Goal: Task Accomplishment & Management: Manage account settings

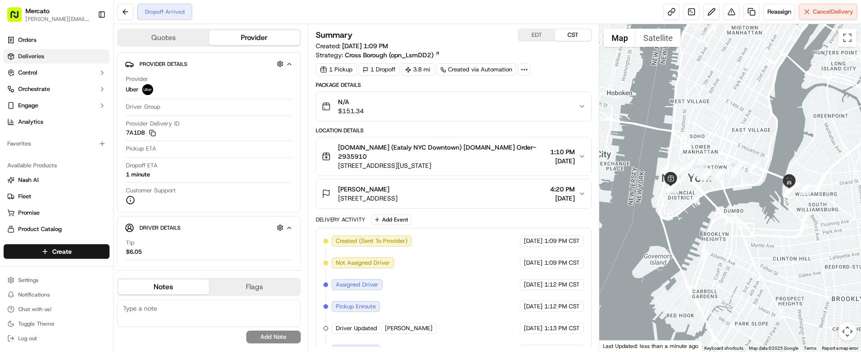
click at [51, 49] on link "Deliveries" at bounding box center [57, 56] width 106 height 15
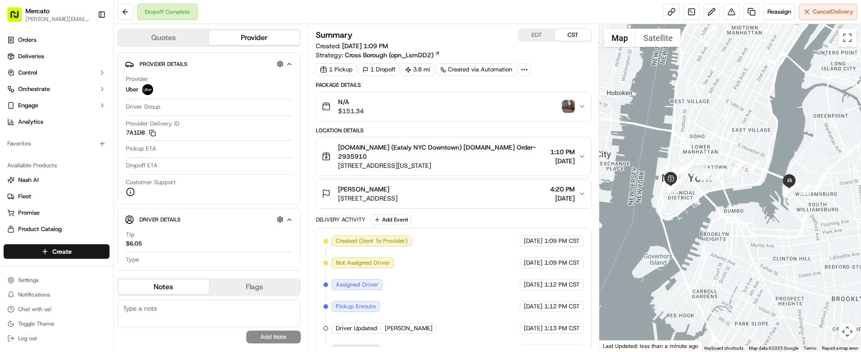
click at [571, 100] on img "button" at bounding box center [568, 106] width 13 height 13
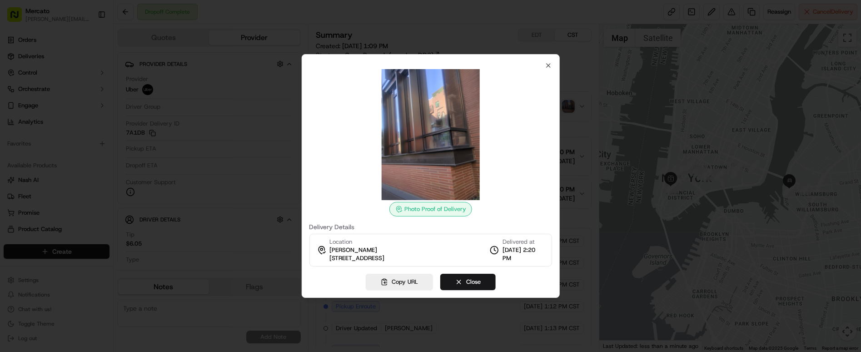
click at [432, 40] on div at bounding box center [430, 176] width 861 height 352
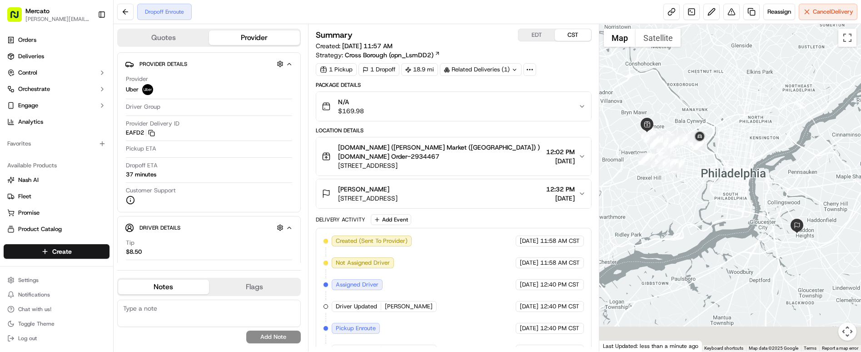
drag, startPoint x: 785, startPoint y: 227, endPoint x: 726, endPoint y: 191, distance: 68.5
click at [726, 192] on div at bounding box center [731, 187] width 262 height 327
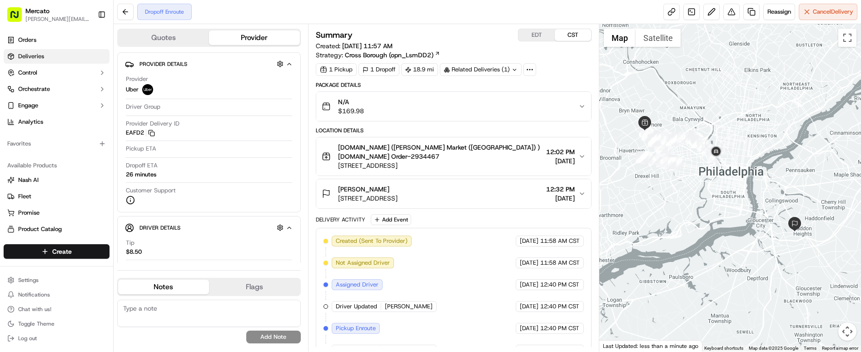
click at [56, 49] on link "Deliveries" at bounding box center [57, 56] width 106 height 15
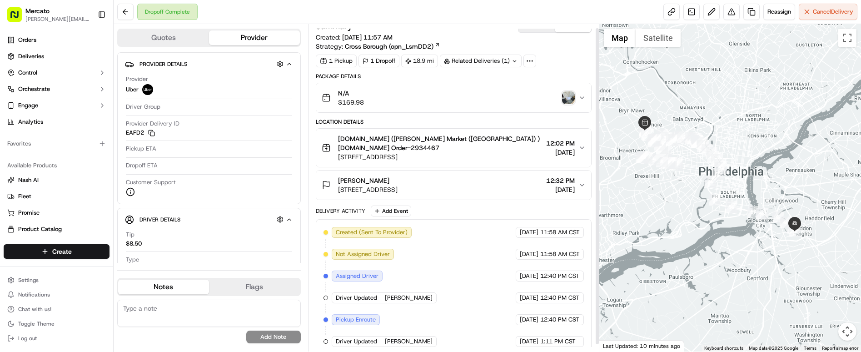
scroll to position [11, 0]
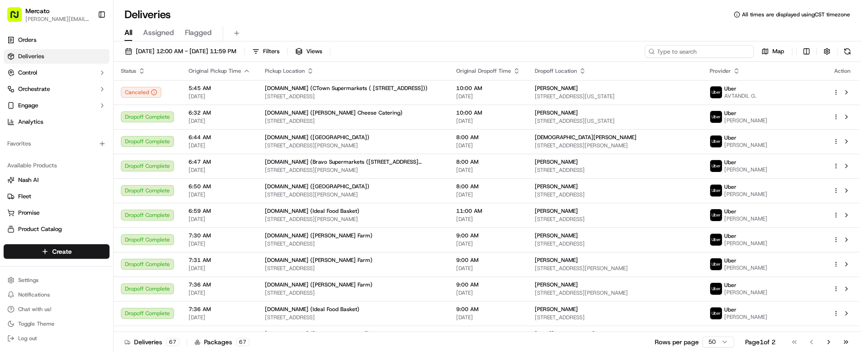
click at [753, 45] on input at bounding box center [699, 51] width 109 height 13
paste input "job_mom4wm98DisRZ3gtNiJecQ"
type input "job_mom4wm98DisRZ3gtNiJecQ"
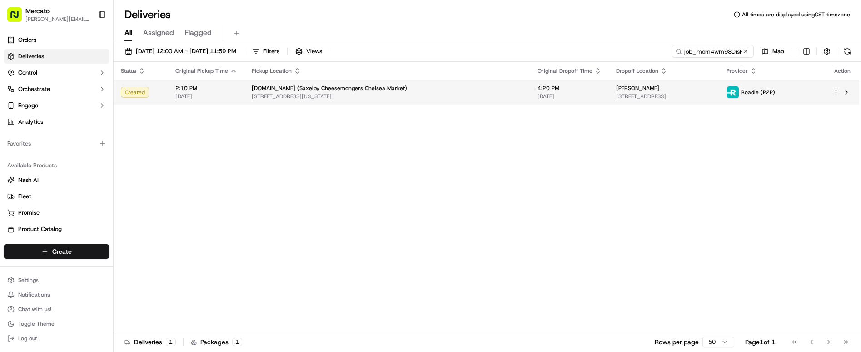
click at [366, 93] on span "75 9th Ave, New York, NY 10011, USA" at bounding box center [387, 96] width 271 height 7
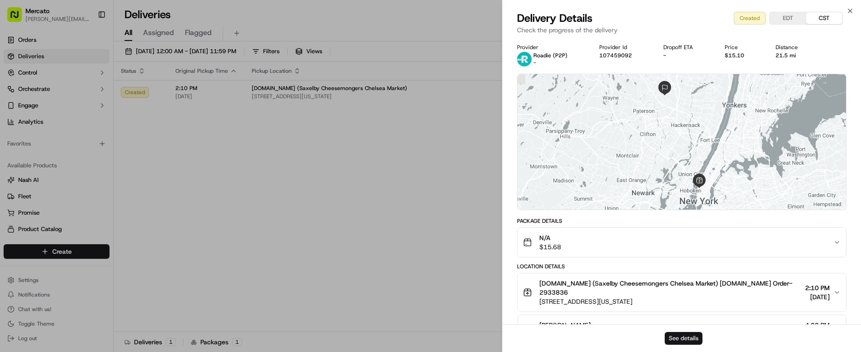
click at [685, 338] on button "See details" at bounding box center [684, 338] width 38 height 13
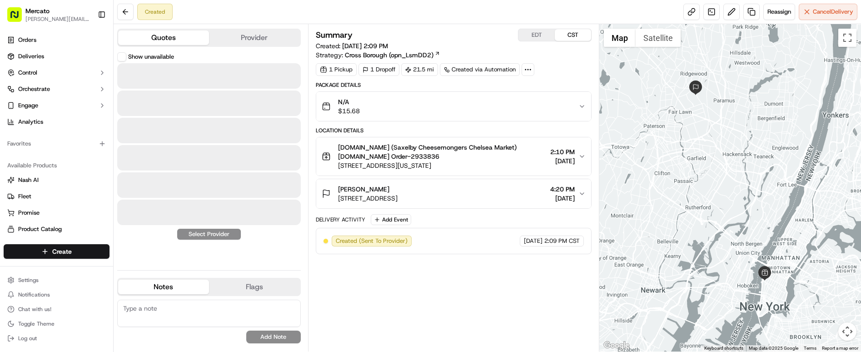
click at [118, 30] on button "Quotes" at bounding box center [163, 37] width 91 height 15
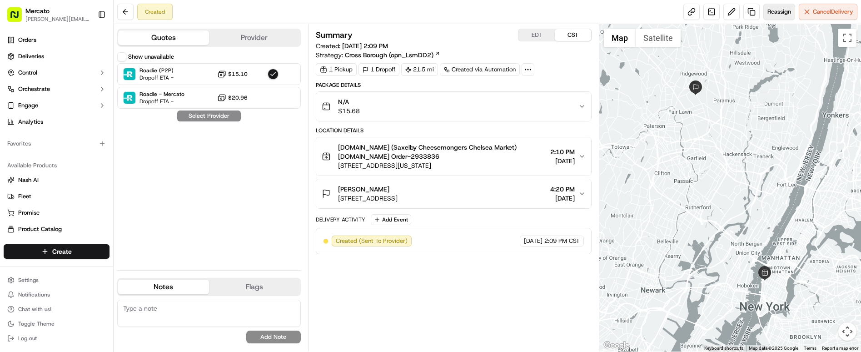
click at [791, 10] on span "Reassign" at bounding box center [780, 12] width 24 height 8
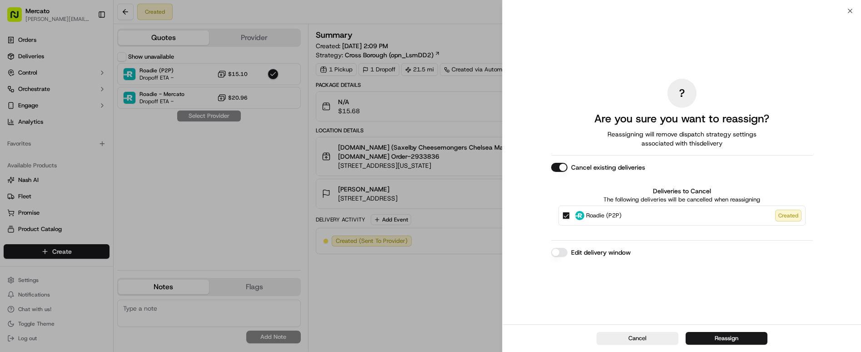
click at [568, 166] on button "Cancel existing deliveries" at bounding box center [559, 167] width 16 height 9
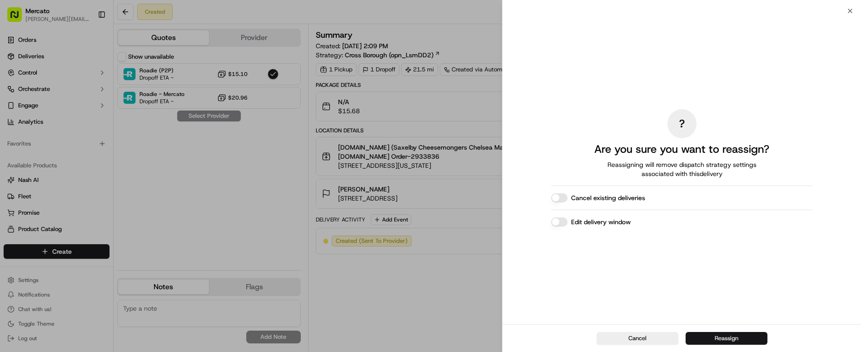
click at [727, 339] on button "Reassign" at bounding box center [727, 338] width 82 height 13
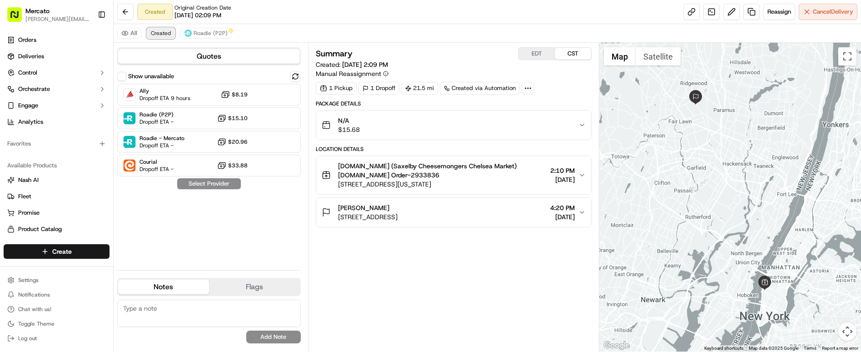
click at [151, 30] on span "Created" at bounding box center [161, 33] width 20 height 7
click at [194, 30] on span "Roadie (P2P)" at bounding box center [211, 33] width 34 height 7
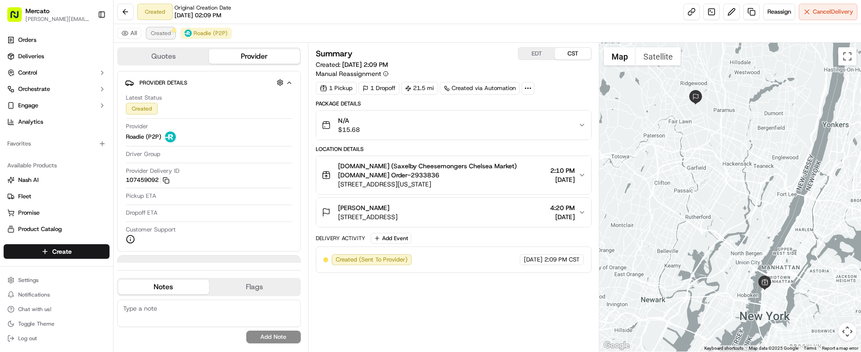
click at [151, 30] on span "Created" at bounding box center [161, 33] width 20 height 7
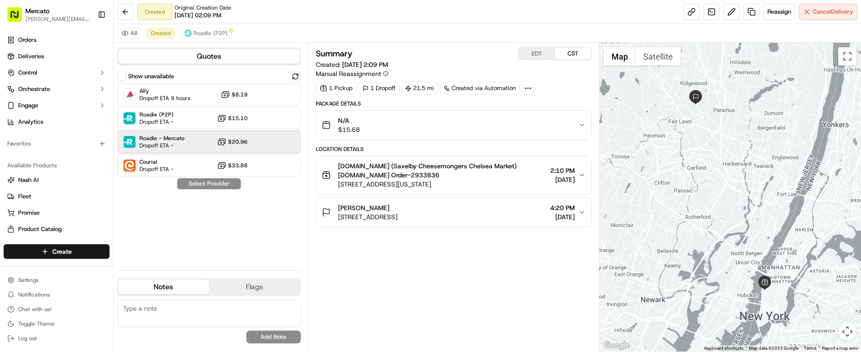
click at [202, 131] on div "Roadie - Mercato Dropoff ETA - $20.96" at bounding box center [209, 142] width 184 height 22
click at [195, 178] on button "Assign Provider" at bounding box center [209, 183] width 65 height 11
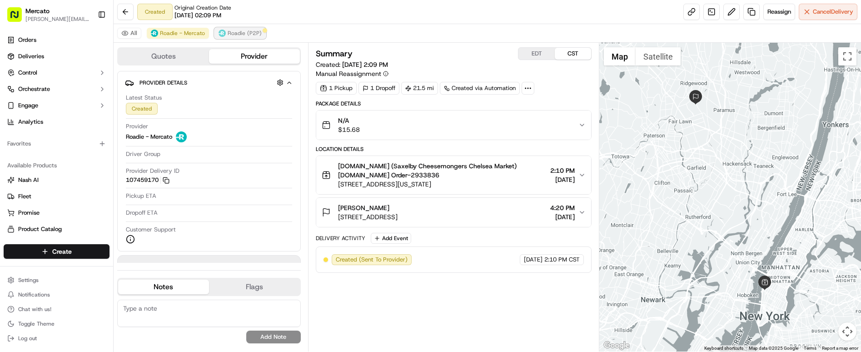
click at [219, 30] on img at bounding box center [222, 33] width 7 height 7
click at [160, 30] on span "Roadie - Mercato" at bounding box center [182, 33] width 45 height 7
click at [228, 30] on span "Roadie (P2P)" at bounding box center [245, 33] width 34 height 7
click at [160, 30] on span "Roadie - Mercato" at bounding box center [182, 33] width 45 height 7
click at [228, 30] on span "Roadie (P2P)" at bounding box center [245, 33] width 34 height 7
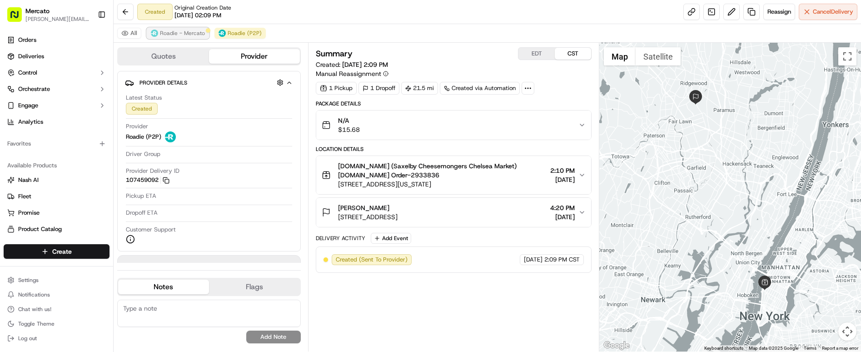
click at [160, 31] on span "Roadie - Mercato" at bounding box center [182, 33] width 45 height 7
click at [228, 30] on span "Roadie (P2P)" at bounding box center [245, 33] width 34 height 7
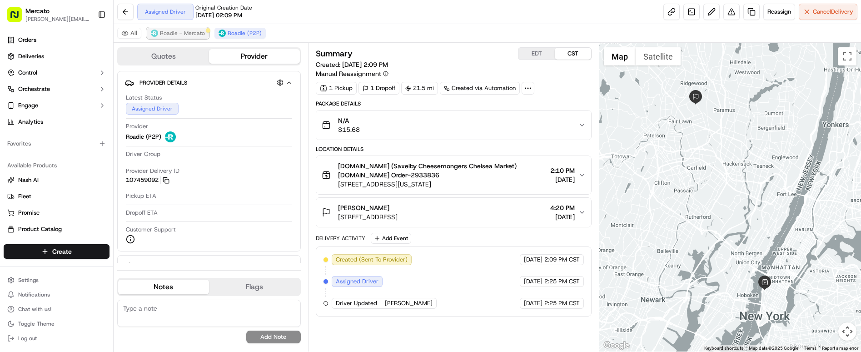
click at [160, 30] on span "Roadie - Mercato" at bounding box center [182, 33] width 45 height 7
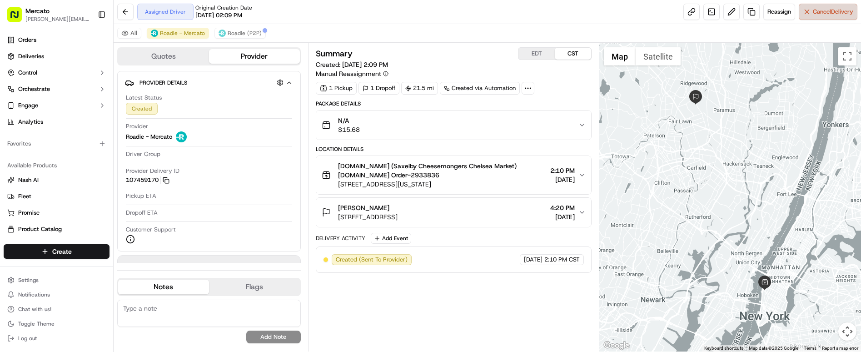
click at [823, 15] on button "Cancel Delivery" at bounding box center [828, 12] width 59 height 16
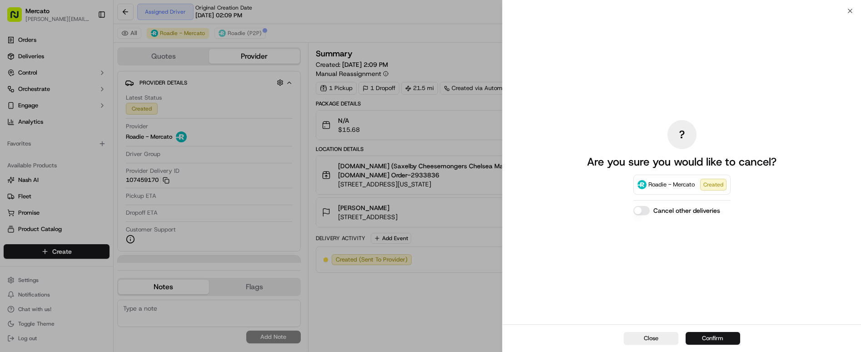
click at [720, 344] on button "Confirm" at bounding box center [713, 338] width 55 height 13
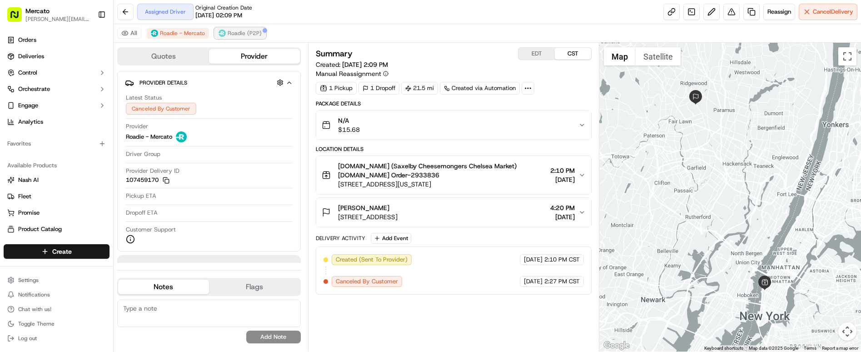
click at [228, 30] on span "Roadie (P2P)" at bounding box center [245, 33] width 34 height 7
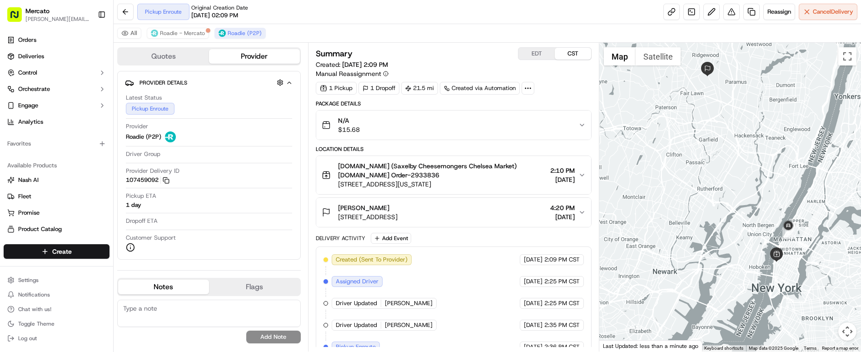
drag, startPoint x: 779, startPoint y: 275, endPoint x: 793, endPoint y: 244, distance: 33.4
click at [793, 244] on div at bounding box center [731, 197] width 262 height 309
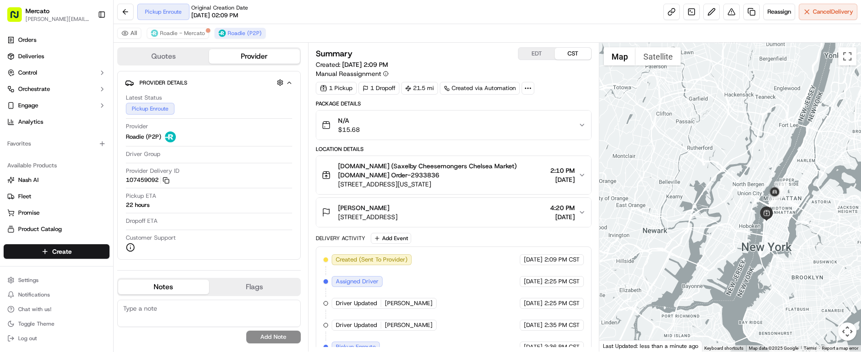
drag, startPoint x: 761, startPoint y: 240, endPoint x: 751, endPoint y: 198, distance: 43.8
click at [751, 198] on div at bounding box center [731, 197] width 262 height 309
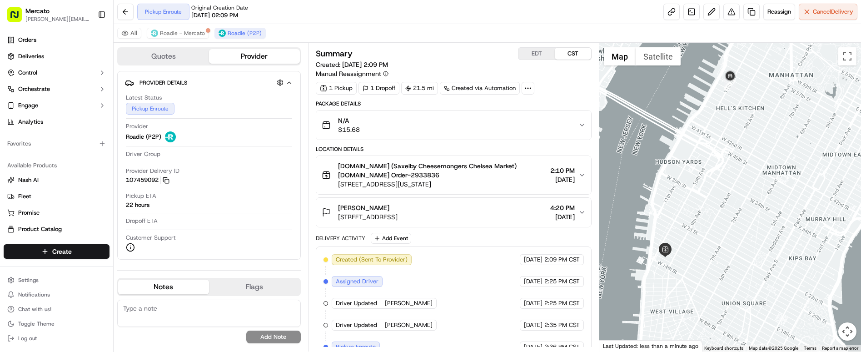
drag, startPoint x: 679, startPoint y: 214, endPoint x: 732, endPoint y: 125, distance: 103.4
click at [732, 125] on div at bounding box center [731, 197] width 262 height 309
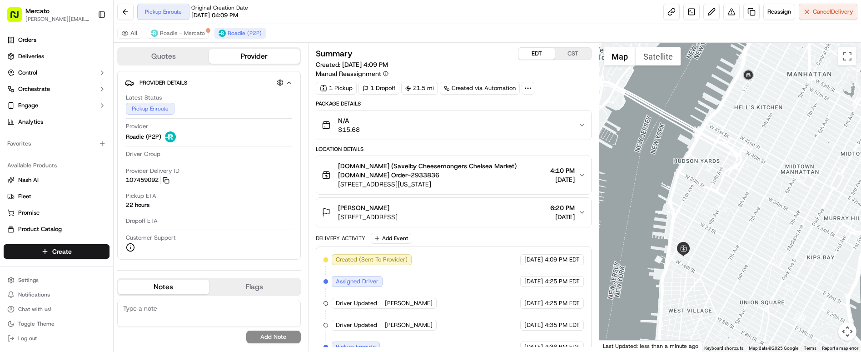
click at [519, 48] on button "EDT" at bounding box center [537, 54] width 36 height 12
click at [48, 49] on link "Deliveries" at bounding box center [57, 56] width 106 height 15
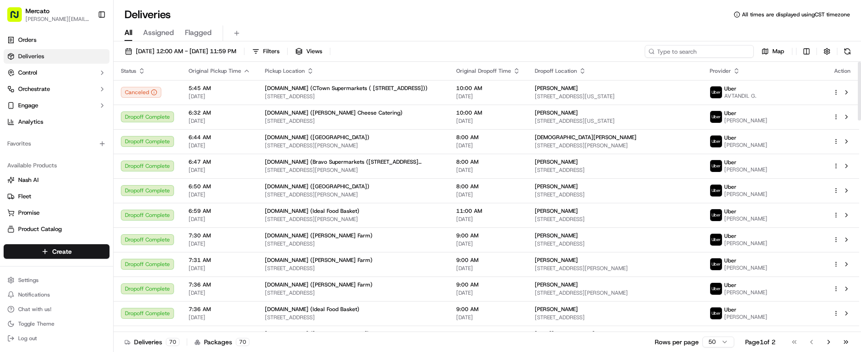
click at [739, 45] on input at bounding box center [699, 51] width 109 height 13
paste input "job_mFCneFUTb8dbMkeJDFXVJS"
type input "job_mFCneFUTb8dbMkeJDFXVJS"
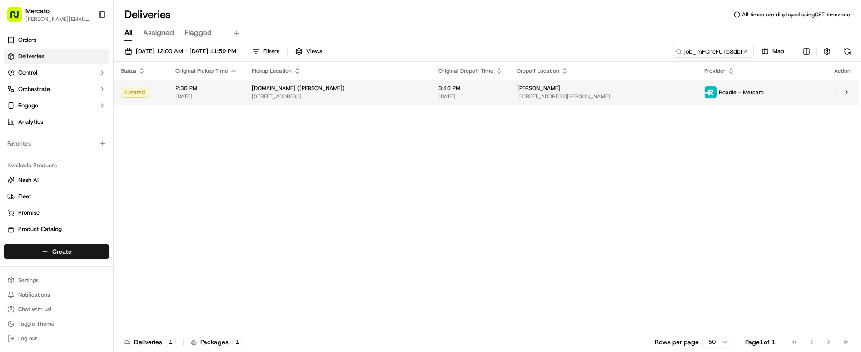
click at [443, 85] on span "3:40 PM" at bounding box center [471, 88] width 64 height 7
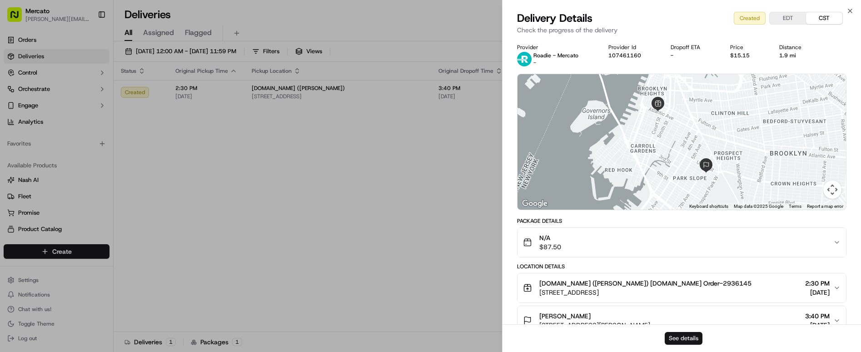
click at [678, 342] on button "See details" at bounding box center [684, 338] width 38 height 13
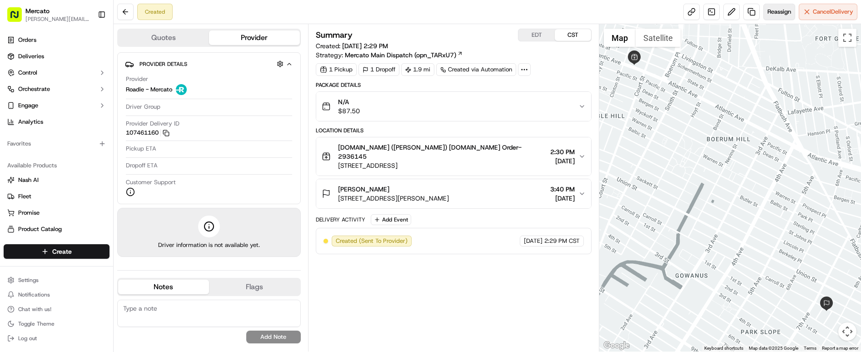
click at [791, 10] on span "Reassign" at bounding box center [780, 12] width 24 height 8
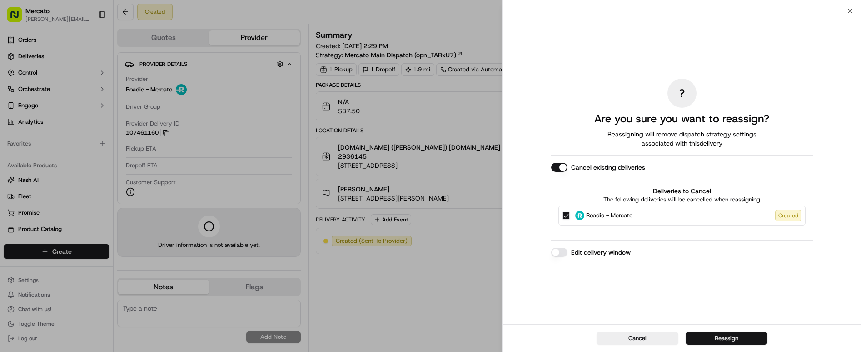
click at [732, 338] on button "Reassign" at bounding box center [727, 338] width 82 height 13
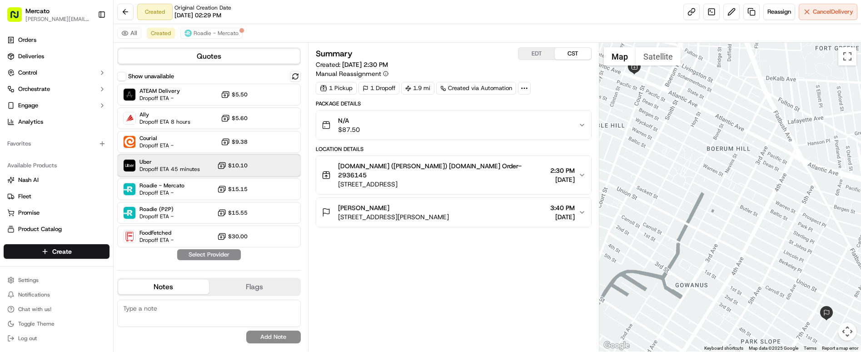
click at [192, 155] on div "Uber Dropoff ETA 45 minutes $10.10" at bounding box center [209, 166] width 184 height 22
click at [190, 249] on button "Assign Provider" at bounding box center [209, 254] width 65 height 11
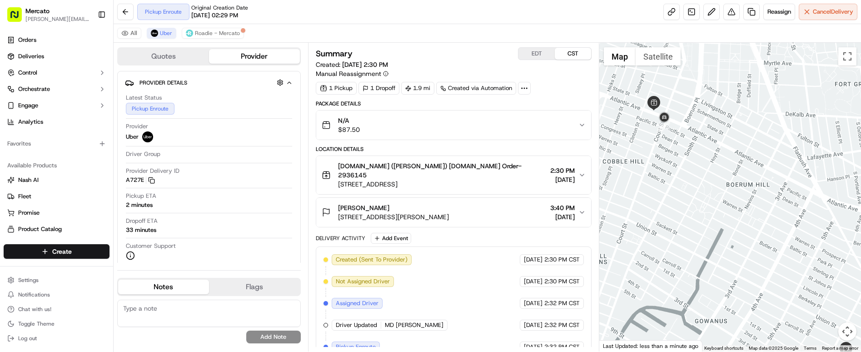
drag, startPoint x: 607, startPoint y: 175, endPoint x: 627, endPoint y: 213, distance: 42.9
click at [627, 213] on div at bounding box center [731, 197] width 262 height 309
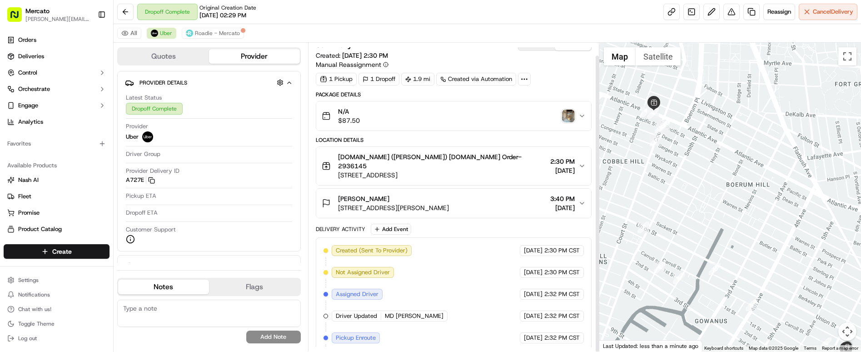
scroll to position [13, 0]
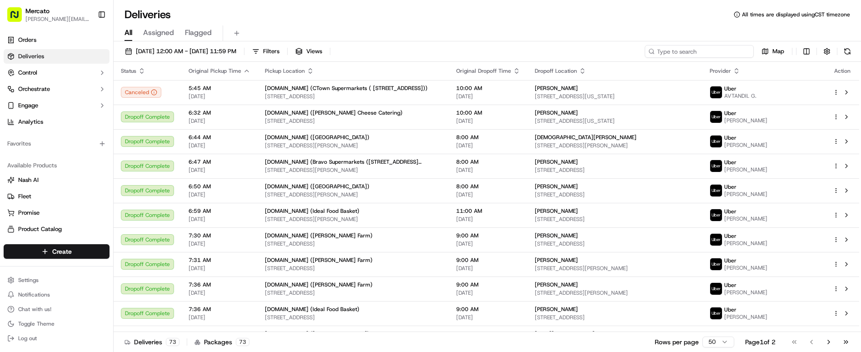
click at [738, 45] on input at bounding box center [699, 51] width 109 height 13
paste input "job_RA5QsrFP8R4QvmHYNGMTH9"
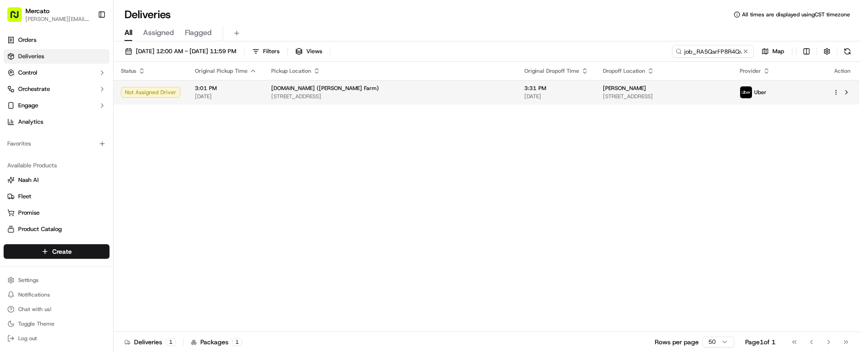
click at [343, 85] on div "[DOMAIN_NAME] ([PERSON_NAME] Farm)" at bounding box center [390, 88] width 239 height 7
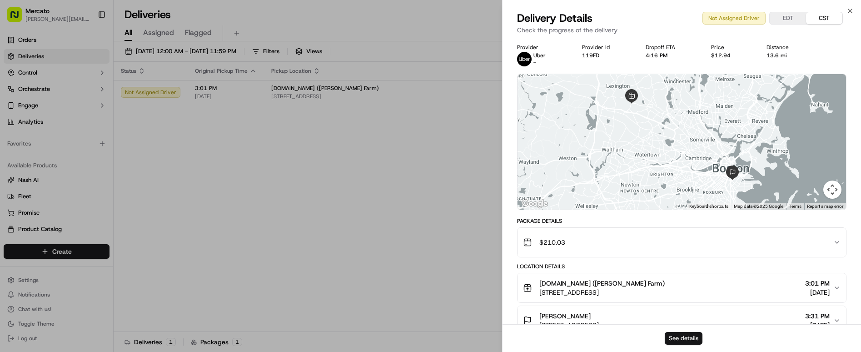
click at [676, 343] on button "See details" at bounding box center [684, 338] width 38 height 13
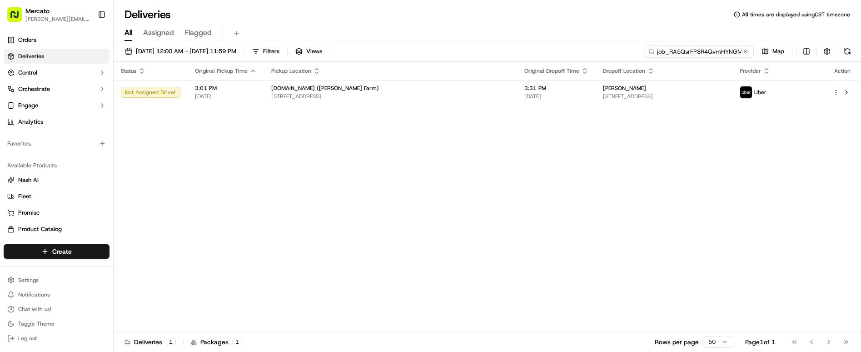
click at [750, 45] on input "job_RA5QsrFP8R4QvmHYNGMTH9" at bounding box center [699, 51] width 109 height 13
paste input "hmeLFEkLVbbPct7Be5MrhG"
type input "job_hmeLFEkLVbbPct7Be5MrhG"
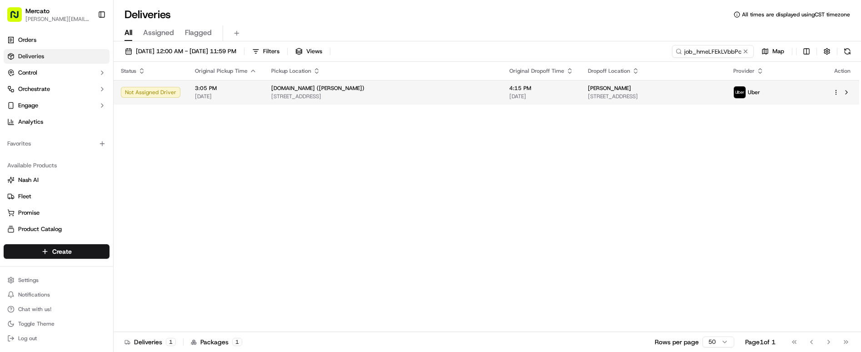
click at [510, 85] on span "4:15 PM" at bounding box center [542, 88] width 64 height 7
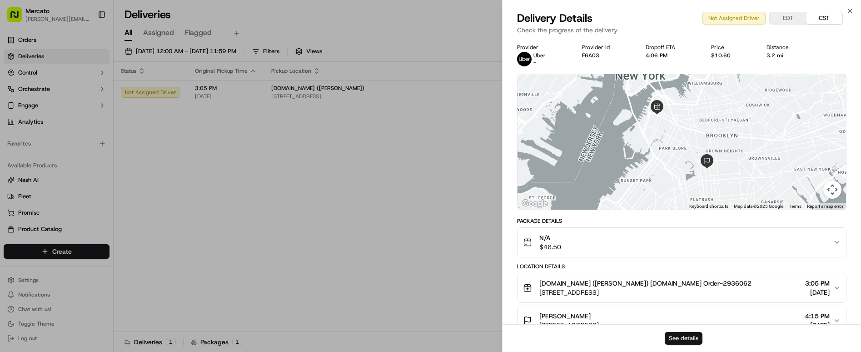
click at [686, 342] on button "See details" at bounding box center [684, 338] width 38 height 13
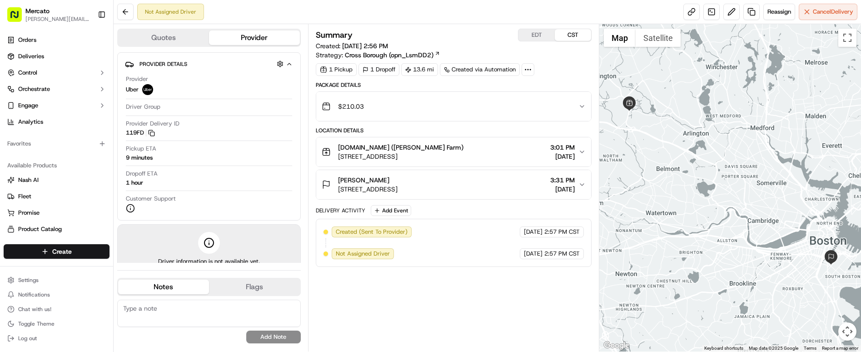
click at [410, 143] on div "Mercato.com (Wilson Farm) 10 Pleasant St, Lexington, MA 02421, USA 3:01 PM 09/1…" at bounding box center [450, 152] width 257 height 18
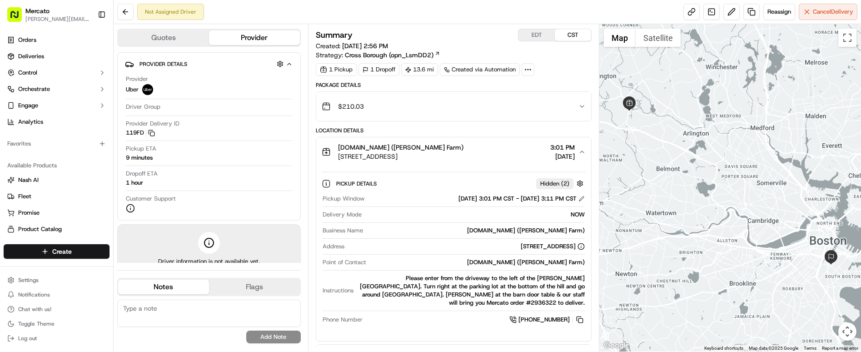
click at [412, 345] on button "Saadiyah Masoud 45 W 3rd St #212, Boston, MA 02127, USA 3:31 PM 09/19/2025" at bounding box center [453, 359] width 275 height 29
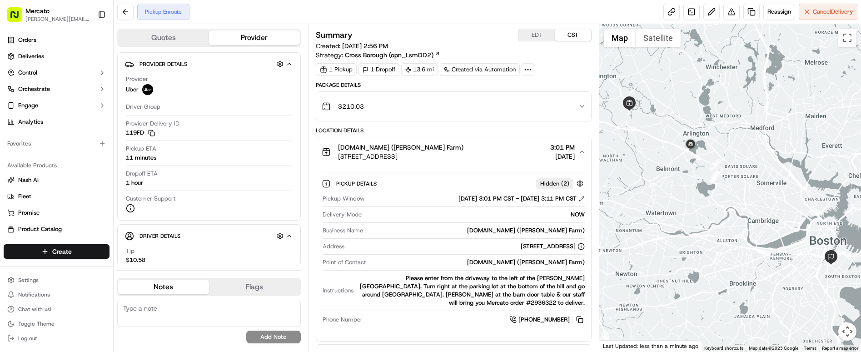
click at [579, 351] on icon "button" at bounding box center [582, 358] width 7 height 7
click at [579, 148] on icon "button" at bounding box center [582, 151] width 7 height 7
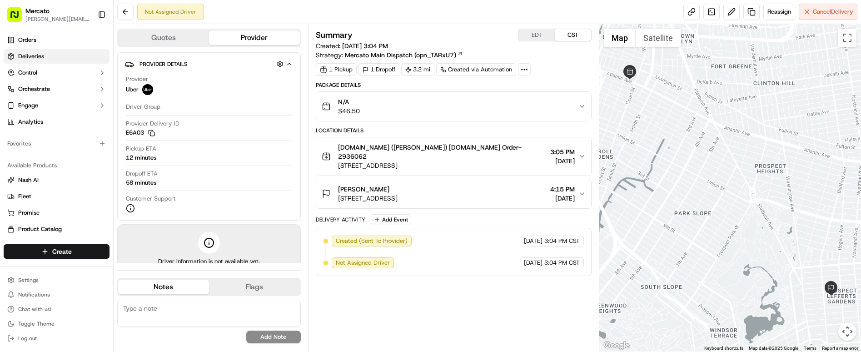
click at [46, 49] on link "Deliveries" at bounding box center [57, 56] width 106 height 15
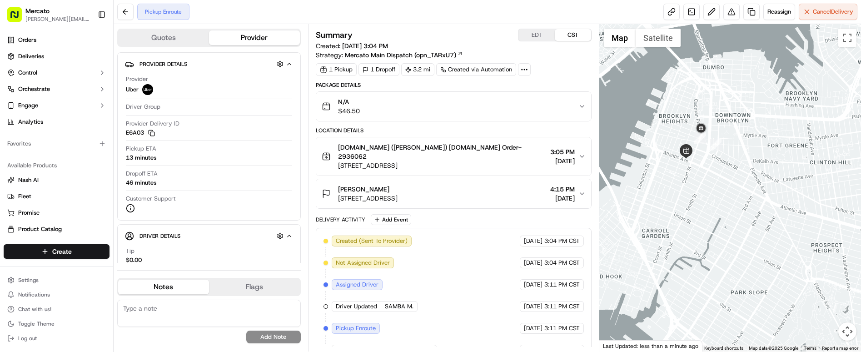
drag, startPoint x: 618, startPoint y: 137, endPoint x: 676, endPoint y: 217, distance: 99.0
click at [676, 217] on div at bounding box center [731, 187] width 262 height 327
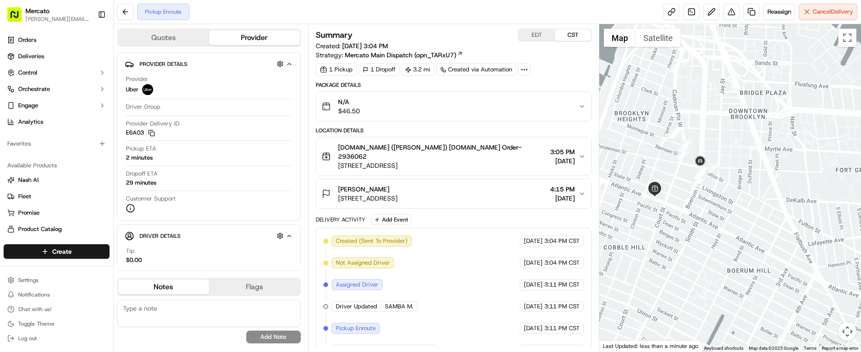
click at [126, 34] on button "Quotes" at bounding box center [163, 37] width 91 height 15
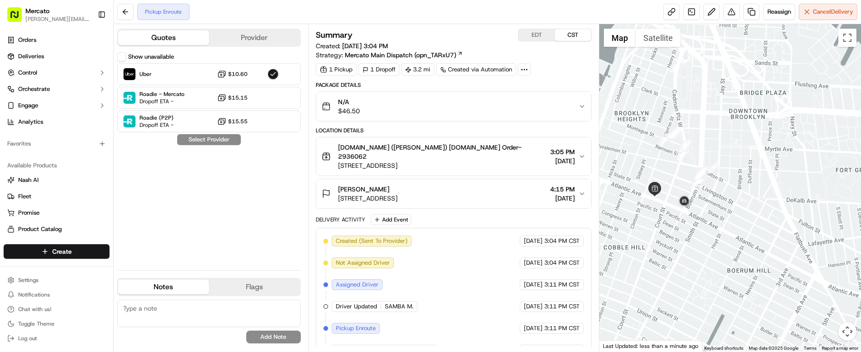
click at [235, 33] on button "Provider" at bounding box center [254, 37] width 91 height 15
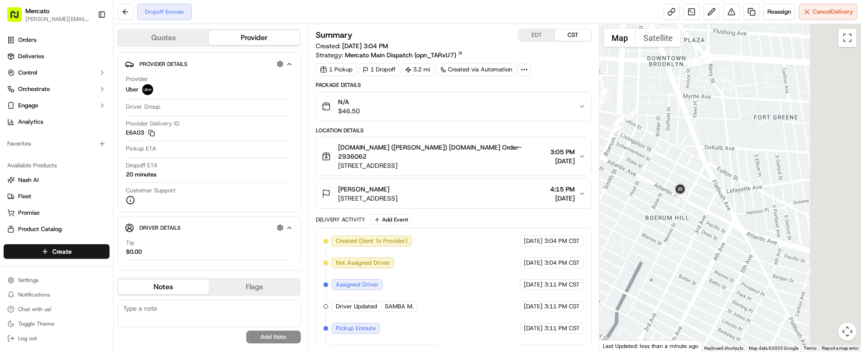
drag, startPoint x: 776, startPoint y: 287, endPoint x: 670, endPoint y: 190, distance: 144.1
click at [670, 198] on div at bounding box center [731, 187] width 262 height 327
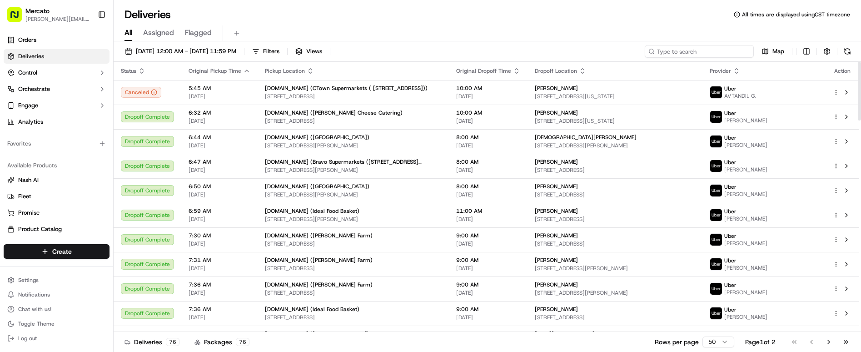
click at [730, 45] on input at bounding box center [699, 51] width 109 height 13
paste input "job_WkohQsJHfYT3C7Up7tJVxT"
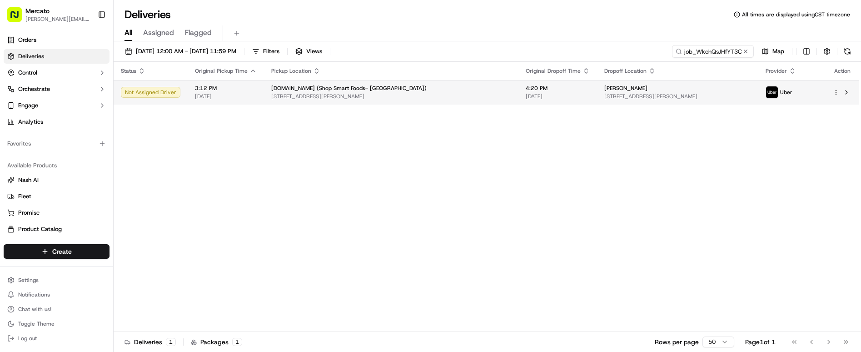
click at [605, 93] on span "153 Patton Bar Rd, Cave Junction, OR 97523, USA" at bounding box center [678, 96] width 147 height 7
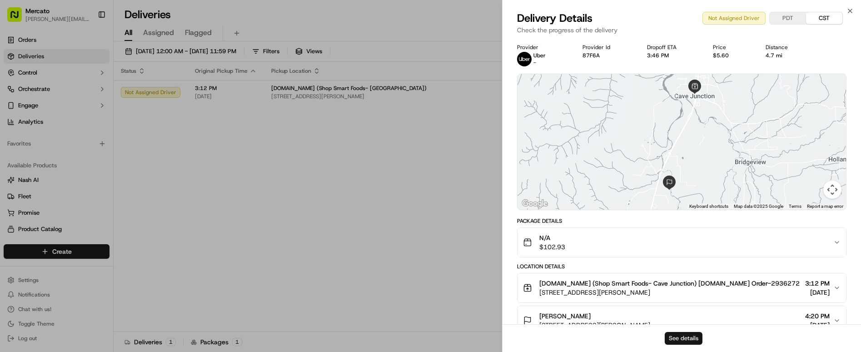
click at [684, 340] on button "See details" at bounding box center [684, 338] width 38 height 13
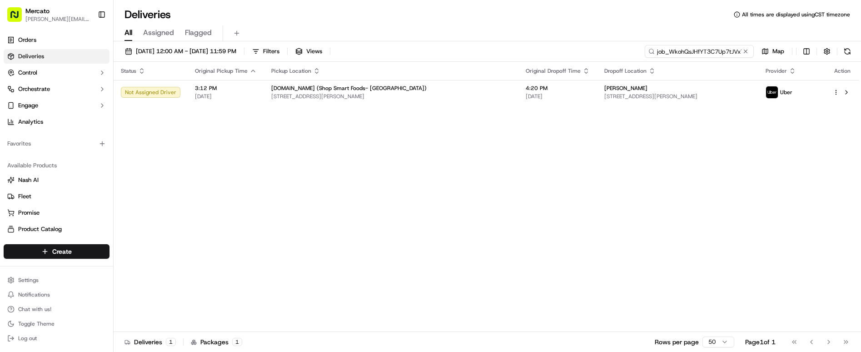
click at [735, 45] on input "job_WkohQsJHfYT3C7Up7tJVxT" at bounding box center [699, 51] width 109 height 13
paste input "2JiaxwAQNYzTaocNMChaWV"
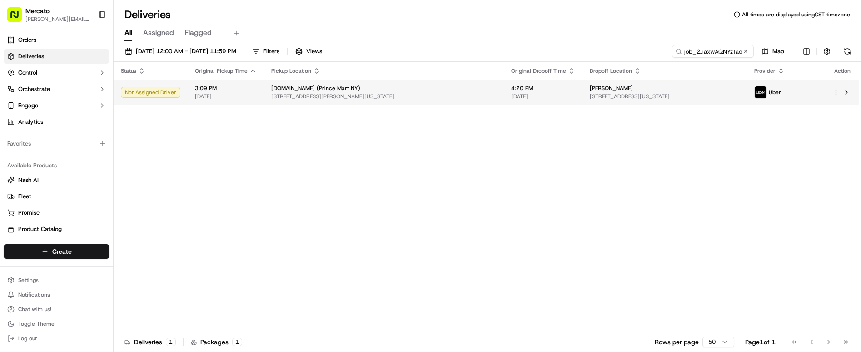
click at [715, 85] on div "[PERSON_NAME]" at bounding box center [665, 88] width 150 height 7
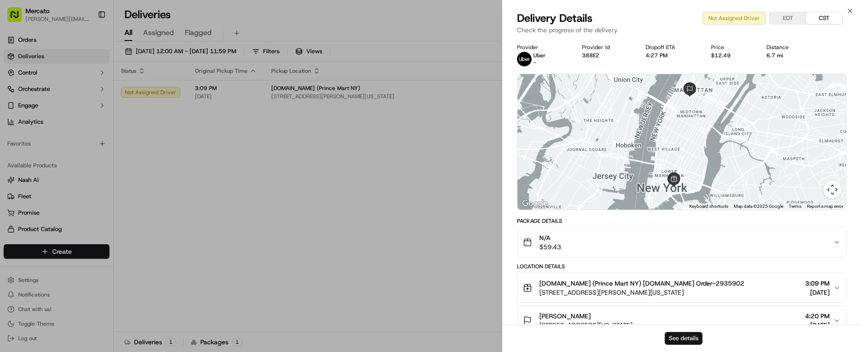
click at [691, 340] on button "See details" at bounding box center [684, 338] width 38 height 13
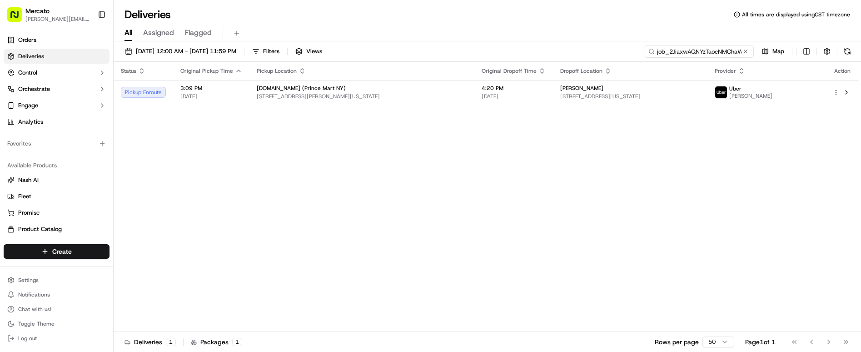
click at [716, 45] on input "job_2JiaxwAQNYzTaocNMChaWV" at bounding box center [699, 51] width 109 height 13
paste input "cxZfEaJpKaiWu5zfnYzWjJ"
type input "job_cxZfEaJpKaiWu5zfnYzWjJ"
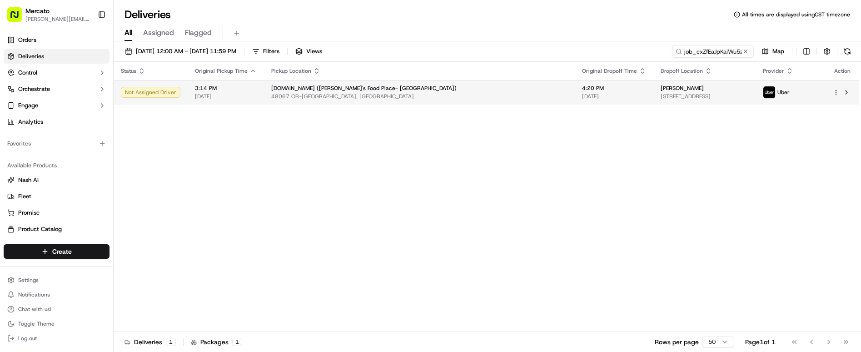
click at [661, 93] on span "47518 Teller Rd, Oakridge, OR 97463, USA" at bounding box center [705, 96] width 88 height 7
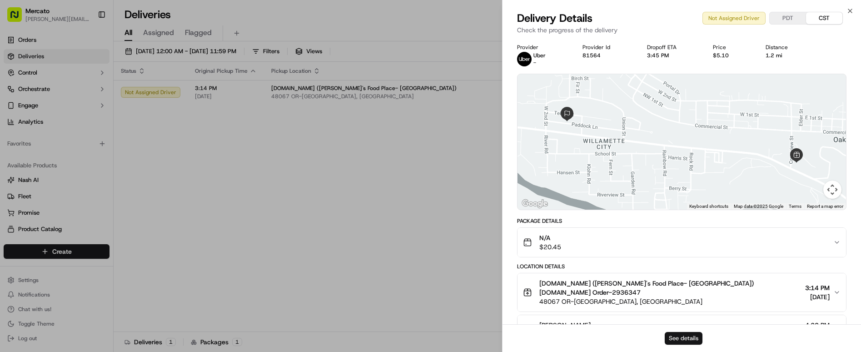
click at [686, 342] on button "See details" at bounding box center [684, 338] width 38 height 13
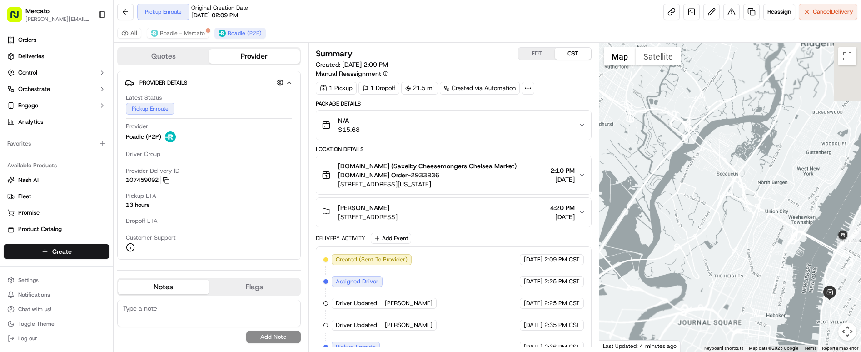
drag, startPoint x: 722, startPoint y: 220, endPoint x: 550, endPoint y: 55, distance: 238.9
click at [551, 56] on div "Quotes Provider Provider Details Hidden ( 2 ) Latest Status Pickup Enroute Prov…" at bounding box center [488, 197] width 748 height 309
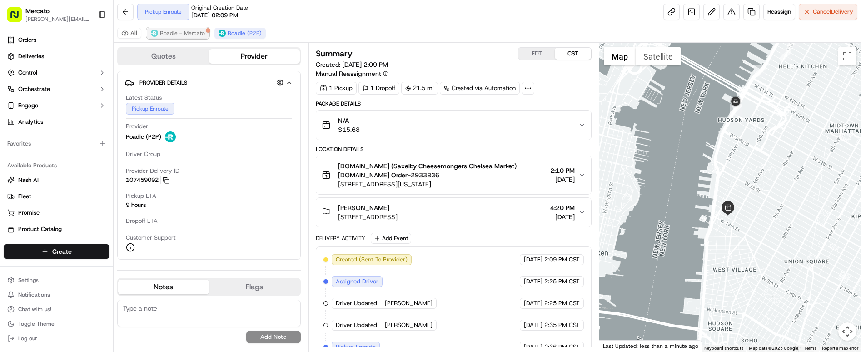
click at [160, 30] on span "Roadie - Mercato" at bounding box center [182, 33] width 45 height 7
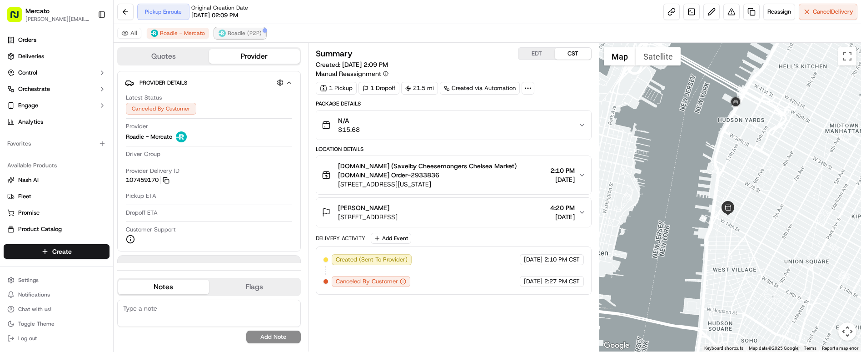
click at [228, 30] on span "Roadie (P2P)" at bounding box center [245, 33] width 34 height 7
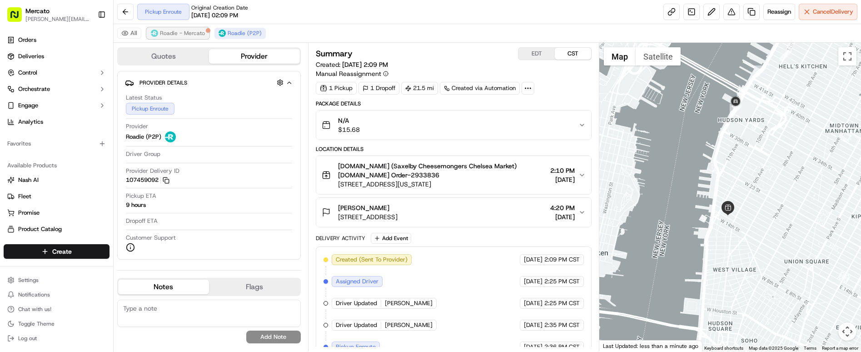
click at [160, 31] on span "Roadie - Mercato" at bounding box center [182, 33] width 45 height 7
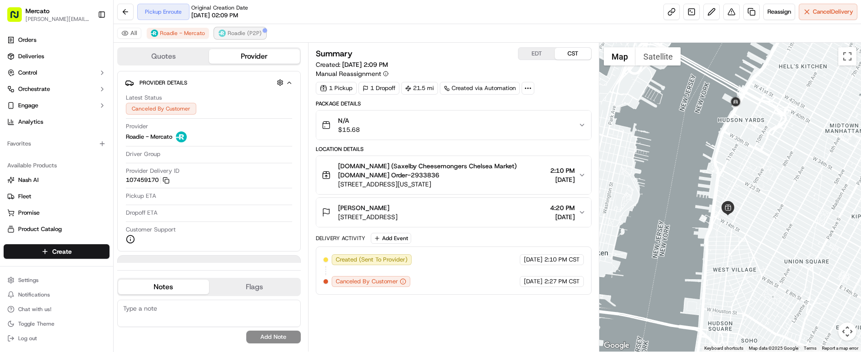
click at [215, 33] on button "Roadie (P2P)" at bounding box center [240, 33] width 51 height 11
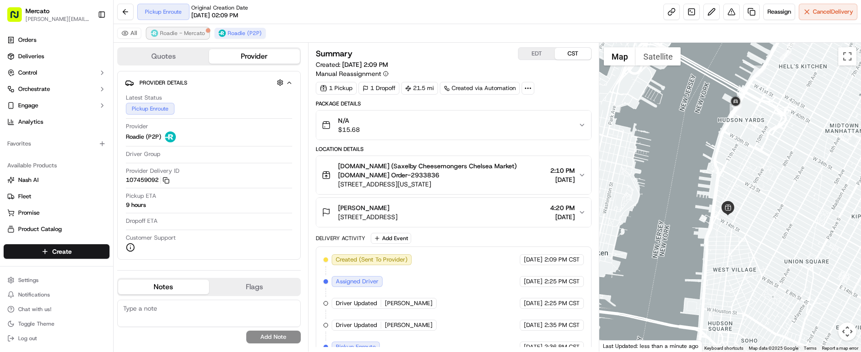
click at [160, 31] on span "Roadie - Mercato" at bounding box center [182, 33] width 45 height 7
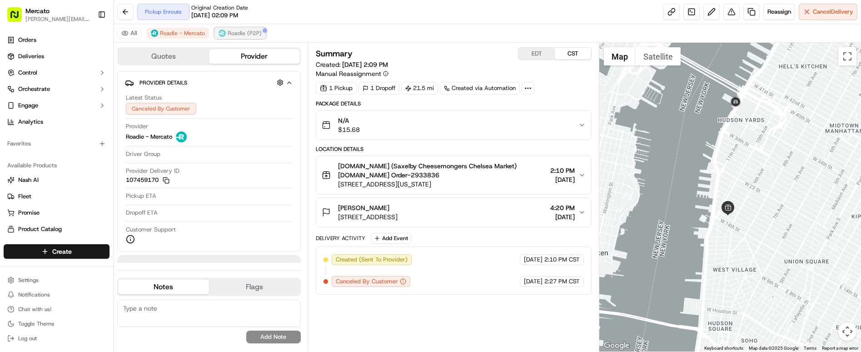
click at [215, 32] on button "Roadie (P2P)" at bounding box center [240, 33] width 51 height 11
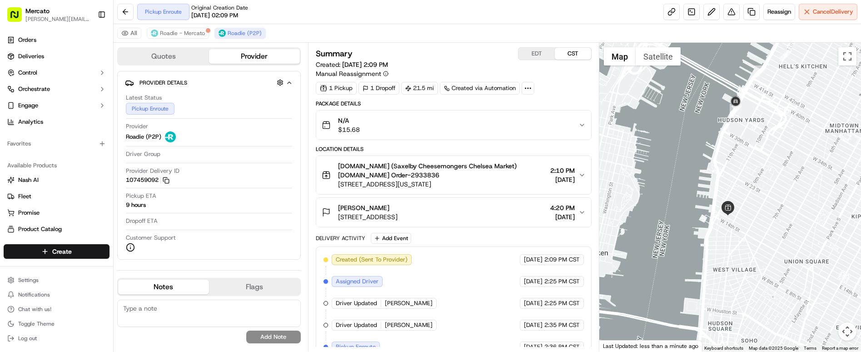
click at [138, 35] on div "All Roadie - Mercato Roadie (P2P)" at bounding box center [488, 33] width 748 height 19
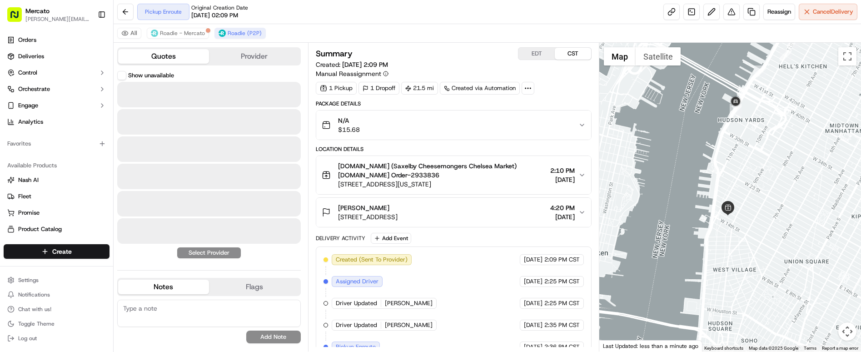
click at [152, 49] on button "Quotes" at bounding box center [163, 56] width 91 height 15
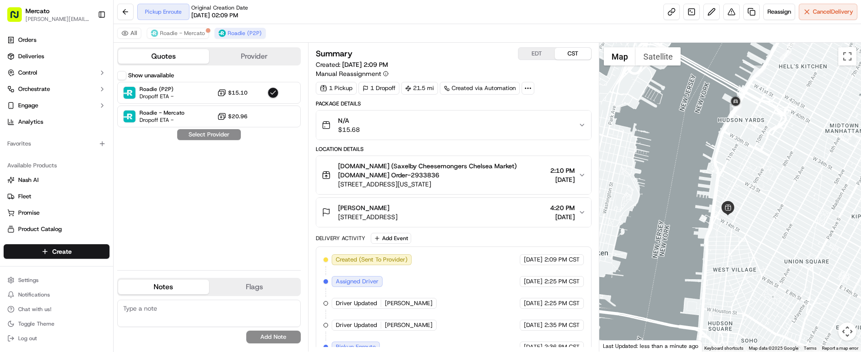
click at [221, 50] on button "Provider" at bounding box center [254, 56] width 91 height 15
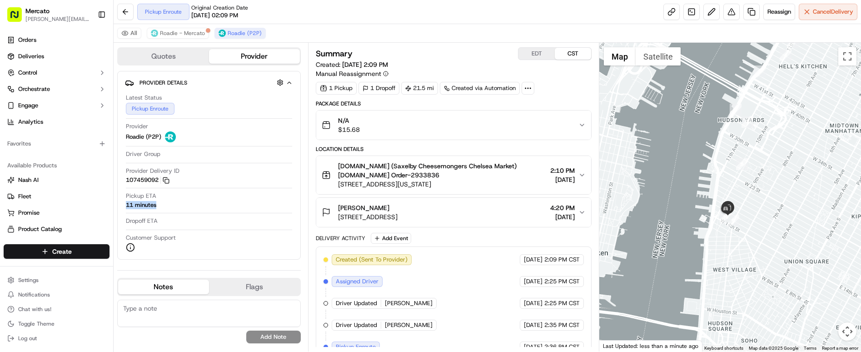
drag, startPoint x: 252, startPoint y: 133, endPoint x: 279, endPoint y: 133, distance: 26.4
click at [279, 133] on div "Provider Details Hidden ( 2 ) Latest Status Pickup Enroute Provider Roadie (P2P…" at bounding box center [209, 165] width 184 height 189
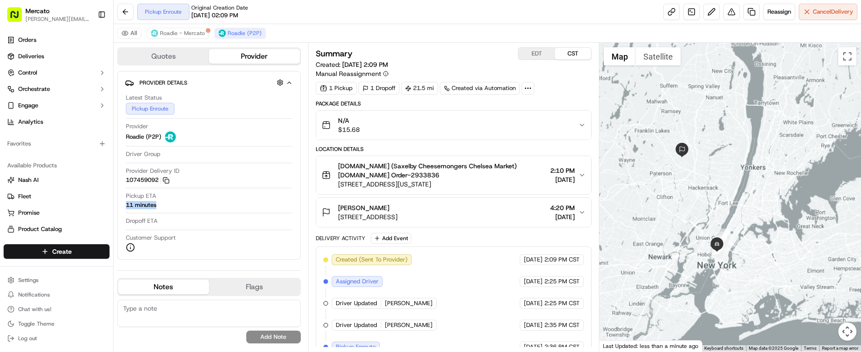
drag, startPoint x: 657, startPoint y: 265, endPoint x: 685, endPoint y: 250, distance: 31.3
click at [685, 250] on div at bounding box center [731, 197] width 262 height 309
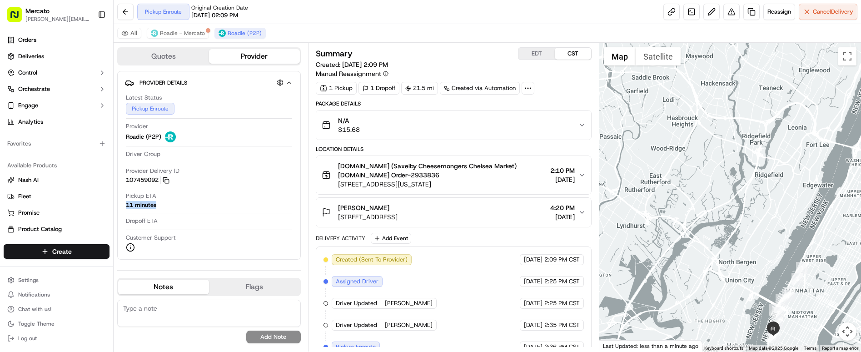
drag, startPoint x: 706, startPoint y: 210, endPoint x: 666, endPoint y: 293, distance: 92.7
click at [669, 301] on div at bounding box center [731, 197] width 262 height 309
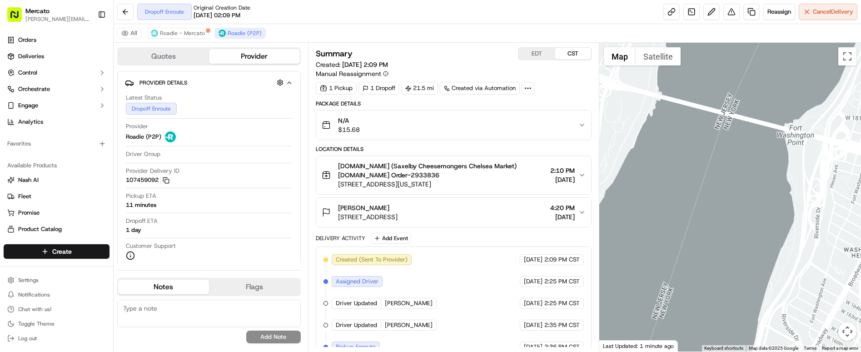
drag, startPoint x: 738, startPoint y: 143, endPoint x: 710, endPoint y: 201, distance: 65.3
click at [710, 201] on div at bounding box center [731, 197] width 262 height 309
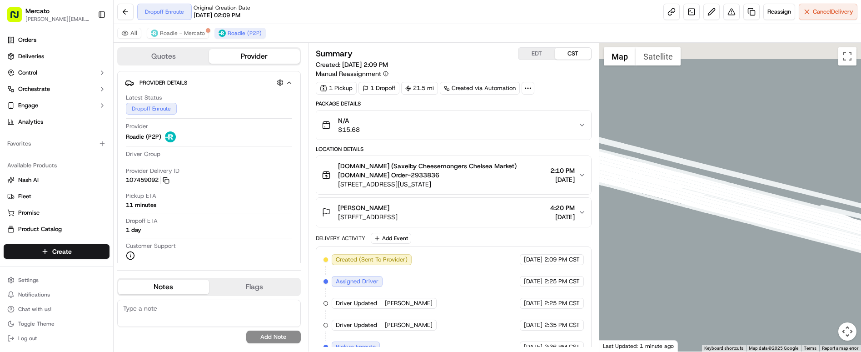
drag, startPoint x: 729, startPoint y: 132, endPoint x: 642, endPoint y: 225, distance: 127.4
click at [625, 225] on div at bounding box center [731, 197] width 262 height 309
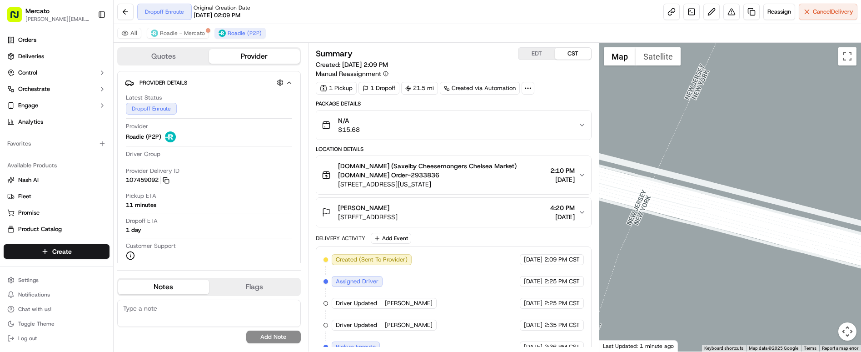
drag, startPoint x: 674, startPoint y: 203, endPoint x: 869, endPoint y: 262, distance: 204.1
click at [861, 262] on html "Mercato clelia.contreras@ttec.com Toggle Sidebar Orders Deliveries Control Orch…" at bounding box center [430, 176] width 861 height 352
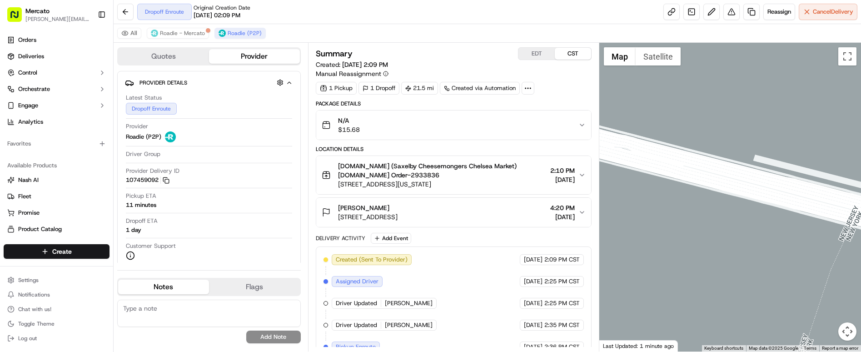
drag, startPoint x: 878, startPoint y: 242, endPoint x: 885, endPoint y: 245, distance: 6.8
click at [861, 245] on html "Mercato clelia.contreras@ttec.com Toggle Sidebar Orders Deliveries Control Orch…" at bounding box center [430, 176] width 861 height 352
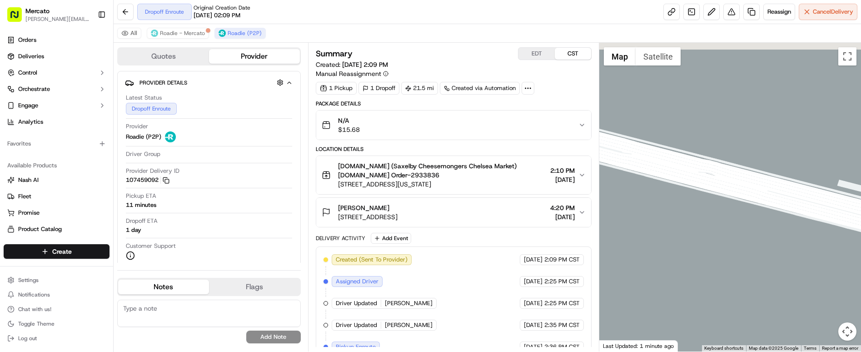
drag, startPoint x: 712, startPoint y: 210, endPoint x: 781, endPoint y: 232, distance: 72.3
click at [781, 232] on div at bounding box center [731, 197] width 262 height 309
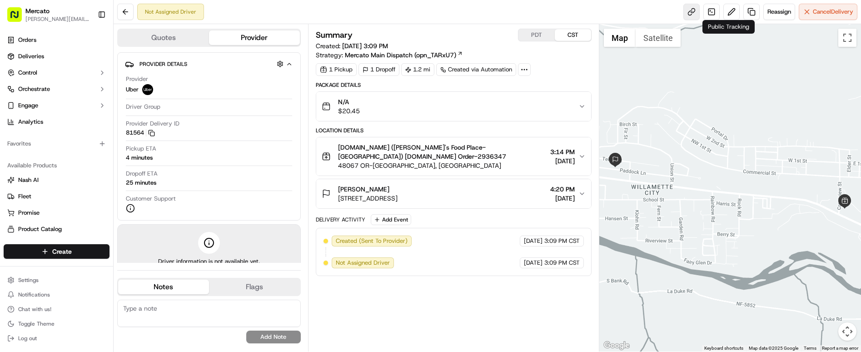
click at [700, 11] on link at bounding box center [692, 12] width 16 height 16
click at [518, 255] on div "Summary PDT CST Created: [DATE] 3:09 PM Strategy: Mercato Main Dispatch (opn_TA…" at bounding box center [454, 188] width 276 height 318
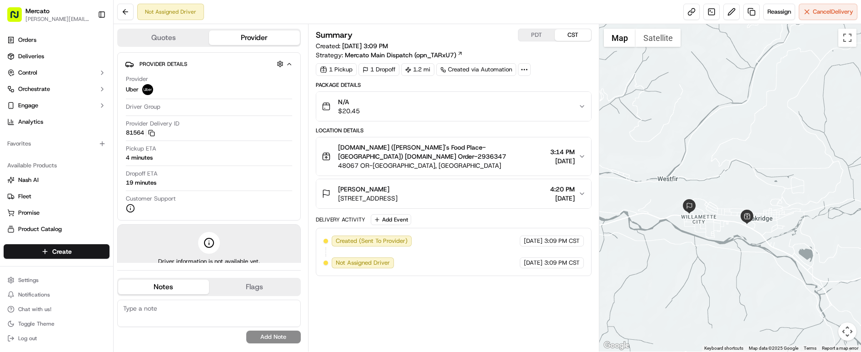
click at [163, 35] on button "Quotes" at bounding box center [163, 37] width 91 height 15
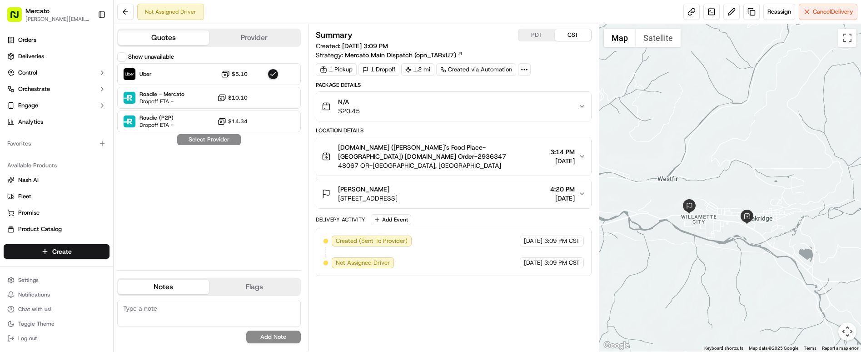
click at [236, 35] on button "Provider" at bounding box center [254, 37] width 91 height 15
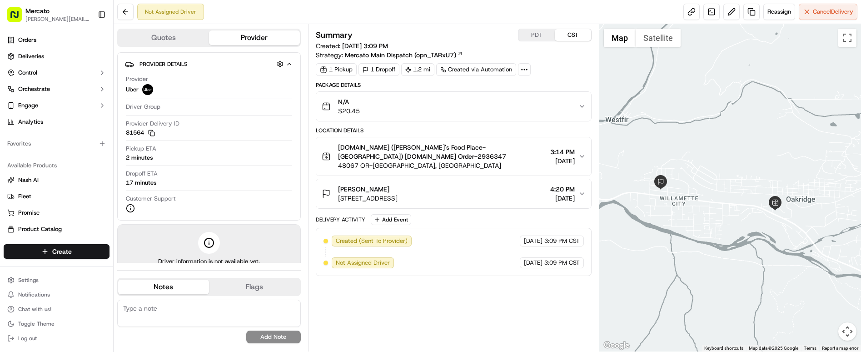
drag, startPoint x: 736, startPoint y: 225, endPoint x: 708, endPoint y: 225, distance: 28.2
click at [708, 225] on div at bounding box center [731, 187] width 262 height 327
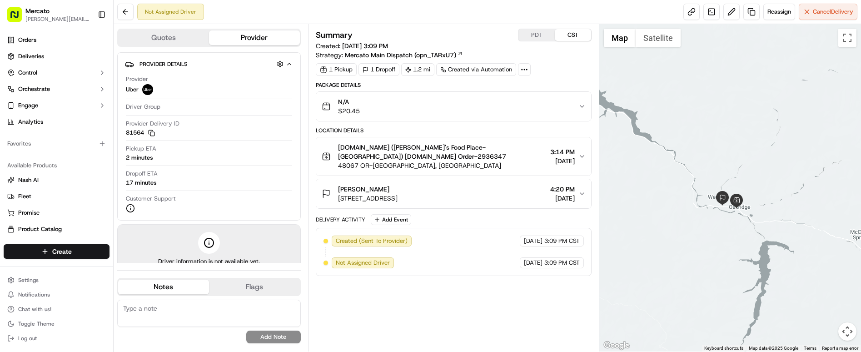
drag, startPoint x: 786, startPoint y: 222, endPoint x: 737, endPoint y: 235, distance: 50.3
click at [737, 235] on div at bounding box center [731, 187] width 262 height 327
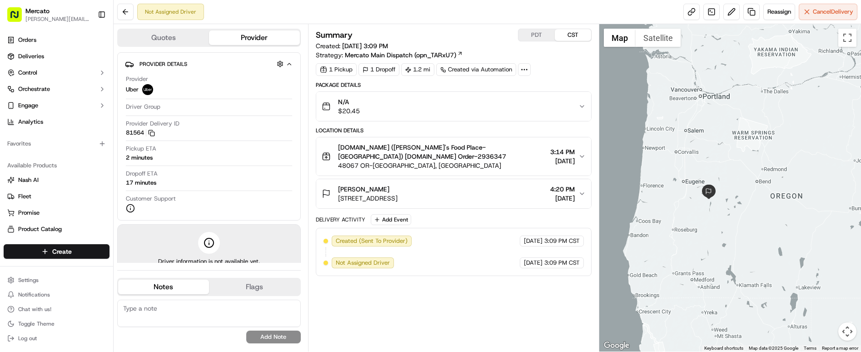
drag, startPoint x: 683, startPoint y: 238, endPoint x: 718, endPoint y: 215, distance: 42.4
click at [718, 215] on div at bounding box center [731, 187] width 262 height 327
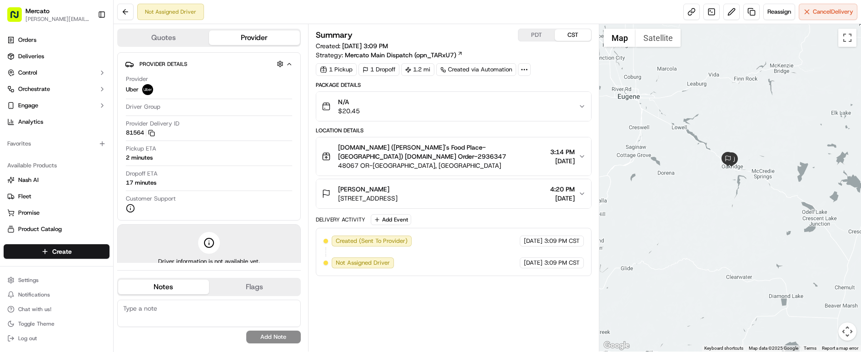
drag, startPoint x: 702, startPoint y: 236, endPoint x: 755, endPoint y: 253, distance: 55.4
click at [758, 259] on div at bounding box center [731, 187] width 262 height 327
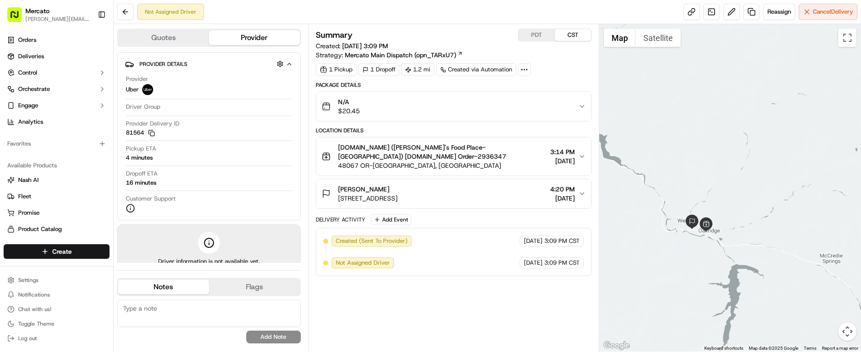
drag, startPoint x: 689, startPoint y: 122, endPoint x: 676, endPoint y: 248, distance: 127.1
click at [676, 248] on div at bounding box center [731, 187] width 262 height 327
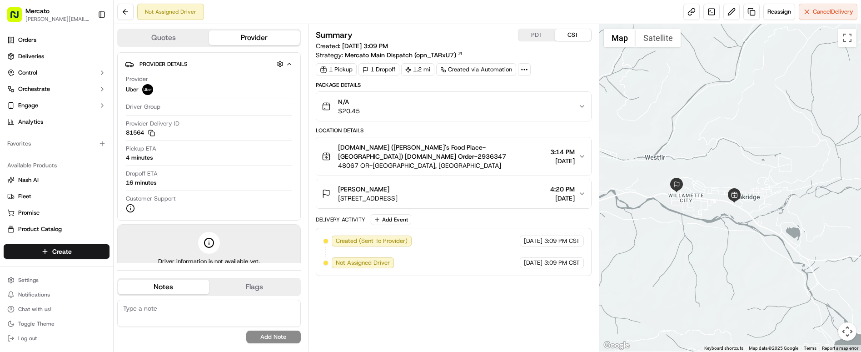
drag, startPoint x: 820, startPoint y: 182, endPoint x: 725, endPoint y: 220, distance: 101.6
click at [725, 220] on div at bounding box center [731, 187] width 262 height 327
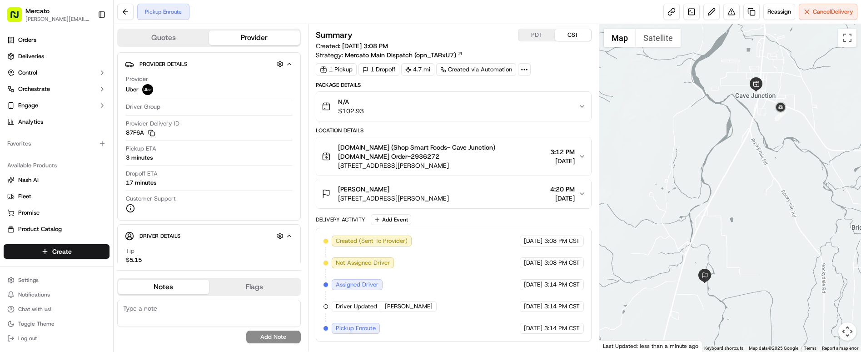
click at [521, 65] on icon at bounding box center [525, 69] width 8 height 8
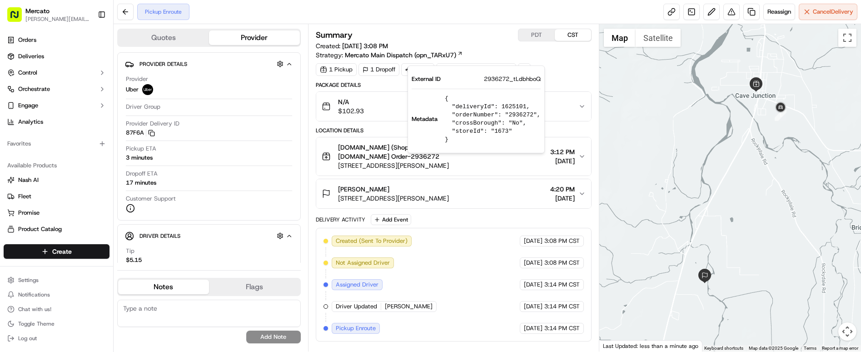
click at [491, 49] on div "Summary PDT CST Created: 09/19/2025 3:08 PM Strategy: Mercato Main Dispatch (op…" at bounding box center [454, 52] width 276 height 47
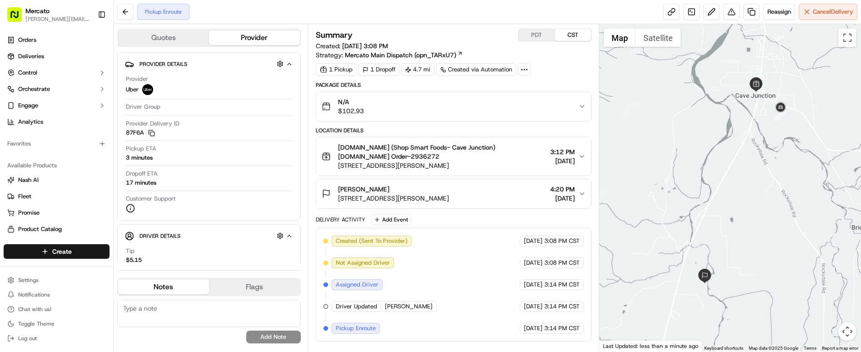
click at [523, 179] on button "Robin Kouvaras 153 Patton Bar Rd, Cave Junction, OR 97523, USA 4:20 PM 09/19/20…" at bounding box center [453, 193] width 275 height 29
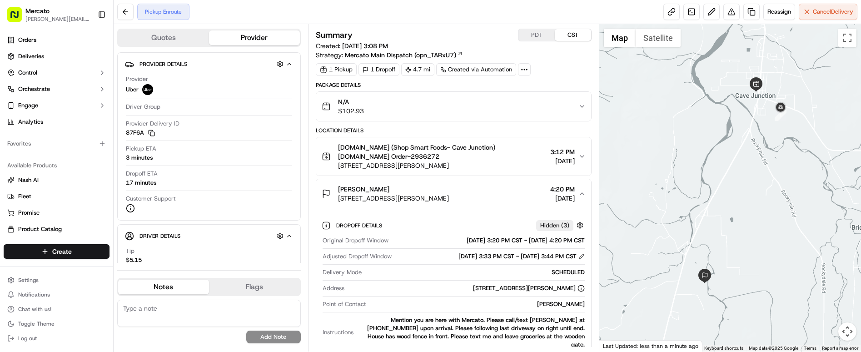
click at [523, 179] on button "Robin Kouvaras 153 Patton Bar Rd, Cave Junction, OR 97523, USA 4:20 PM 09/19/20…" at bounding box center [453, 193] width 275 height 29
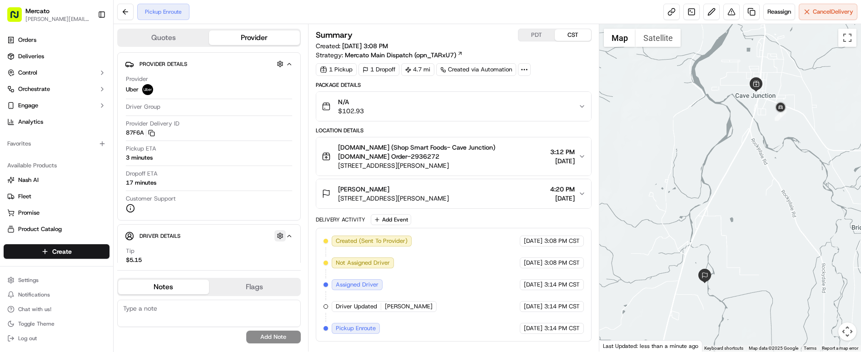
click at [275, 230] on button "button" at bounding box center [280, 235] width 11 height 11
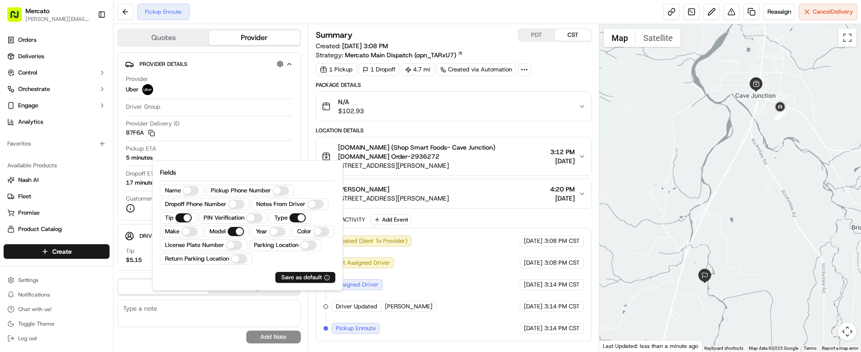
click at [356, 280] on div "Summary PDT CST Created: 09/19/2025 3:08 PM Strategy: Mercato Main Dispatch (op…" at bounding box center [454, 188] width 276 height 318
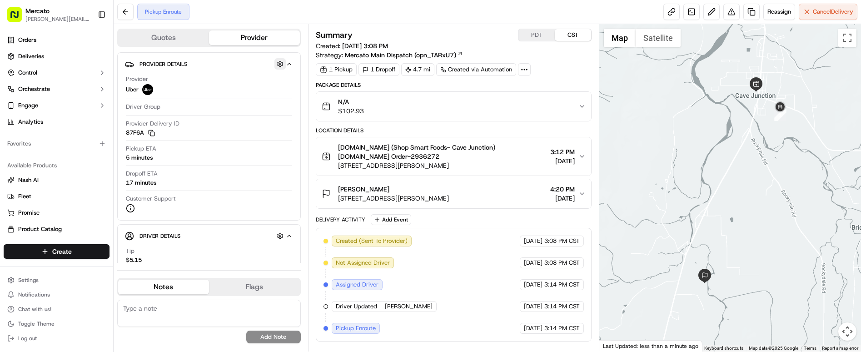
click at [275, 58] on button "button" at bounding box center [280, 63] width 11 height 11
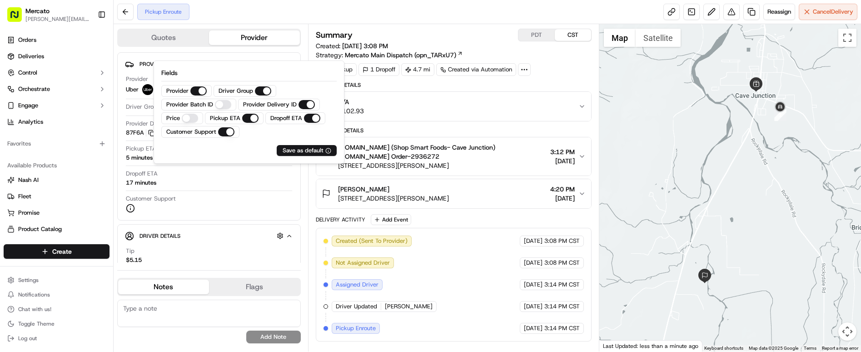
click at [396, 291] on div "Summary PDT CST Created: 09/19/2025 3:08 PM Strategy: Mercato Main Dispatch (op…" at bounding box center [454, 188] width 276 height 318
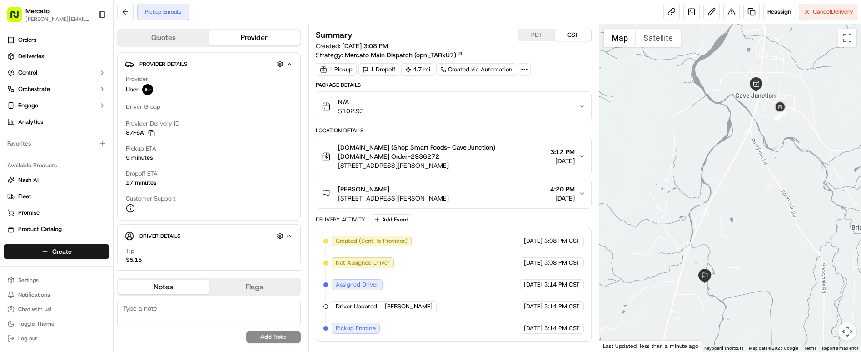
click at [407, 97] on div "N/A $102.93" at bounding box center [450, 106] width 257 height 18
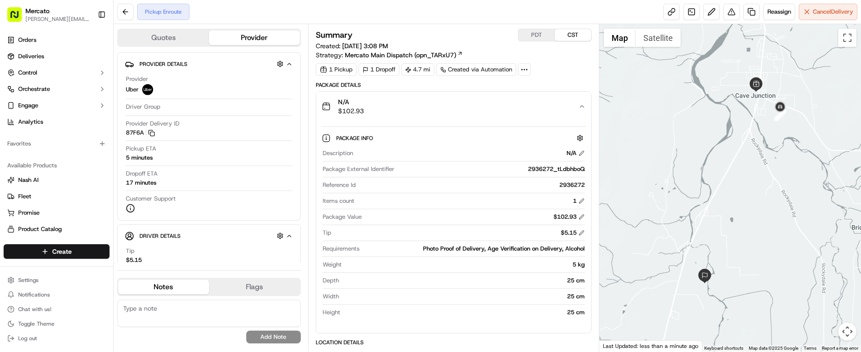
click at [471, 97] on div "N/A $102.93" at bounding box center [450, 106] width 257 height 18
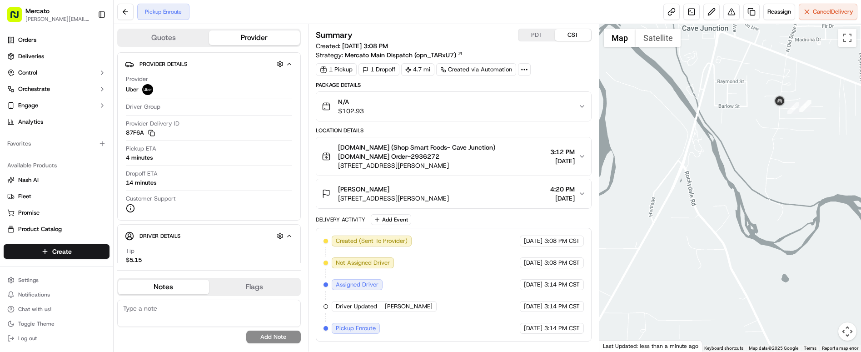
drag, startPoint x: 791, startPoint y: 102, endPoint x: 725, endPoint y: 178, distance: 101.1
click at [726, 168] on div at bounding box center [731, 187] width 262 height 327
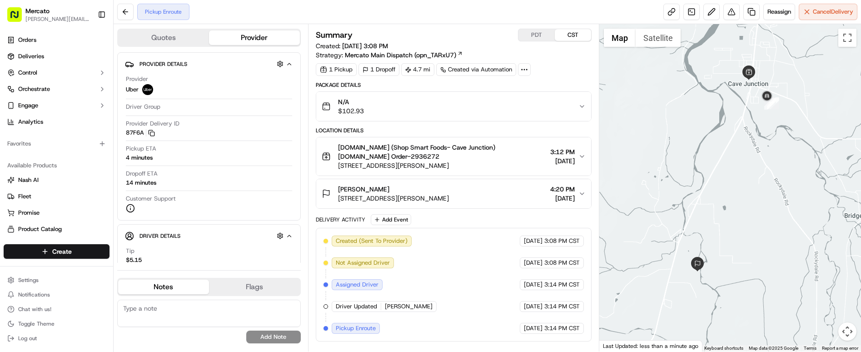
drag, startPoint x: 722, startPoint y: 234, endPoint x: 744, endPoint y: 172, distance: 65.6
click at [744, 172] on div at bounding box center [731, 187] width 262 height 327
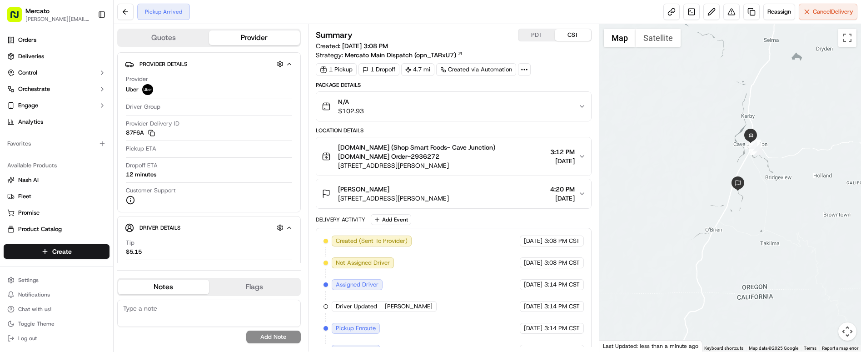
drag, startPoint x: 791, startPoint y: 170, endPoint x: 752, endPoint y: 159, distance: 41.0
click at [752, 159] on div at bounding box center [731, 187] width 262 height 327
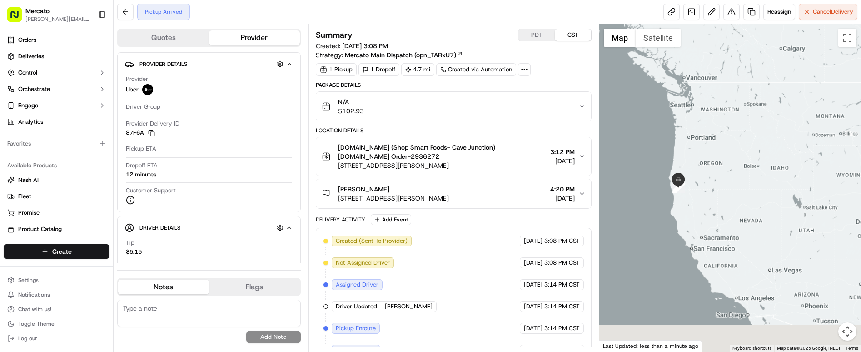
drag, startPoint x: 816, startPoint y: 241, endPoint x: 662, endPoint y: 165, distance: 171.4
click at [663, 165] on div "First Name : Robin Last Name : Kouvaras Address : 153 Patton Bar Rd, Cave Junct…" at bounding box center [731, 187] width 262 height 327
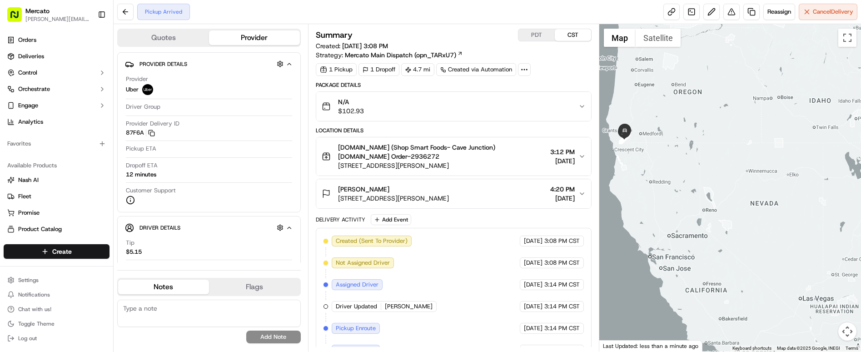
drag, startPoint x: 637, startPoint y: 128, endPoint x: 715, endPoint y: 158, distance: 83.2
click at [715, 158] on div at bounding box center [731, 187] width 262 height 327
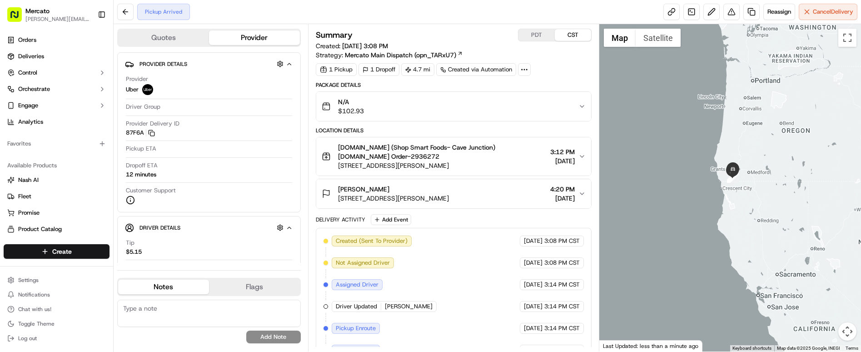
drag, startPoint x: 729, startPoint y: 142, endPoint x: 709, endPoint y: 127, distance: 25.1
click at [709, 127] on div at bounding box center [731, 187] width 262 height 327
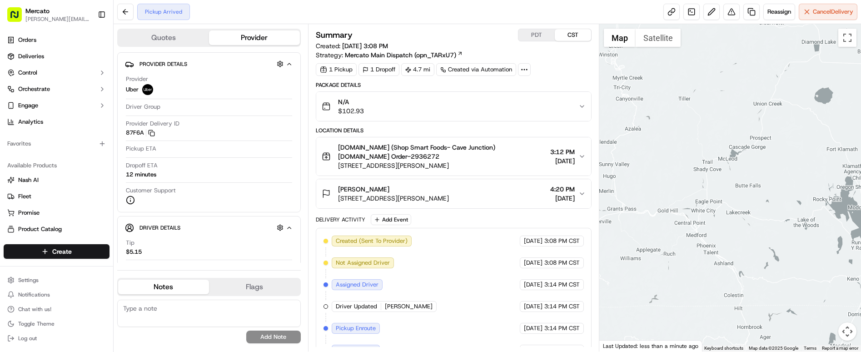
drag, startPoint x: 770, startPoint y: 151, endPoint x: 685, endPoint y: 228, distance: 114.6
click at [685, 228] on div at bounding box center [731, 187] width 262 height 327
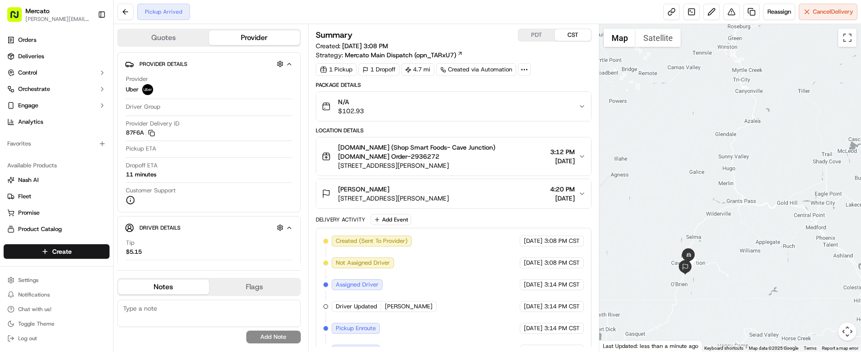
drag, startPoint x: 634, startPoint y: 252, endPoint x: 771, endPoint y: 245, distance: 137.5
click at [771, 245] on div at bounding box center [731, 187] width 262 height 327
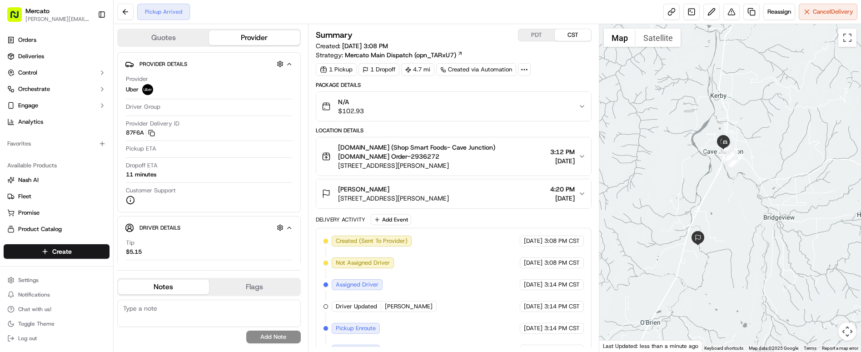
drag, startPoint x: 749, startPoint y: 245, endPoint x: 772, endPoint y: 241, distance: 23.1
click at [772, 241] on div at bounding box center [731, 187] width 262 height 327
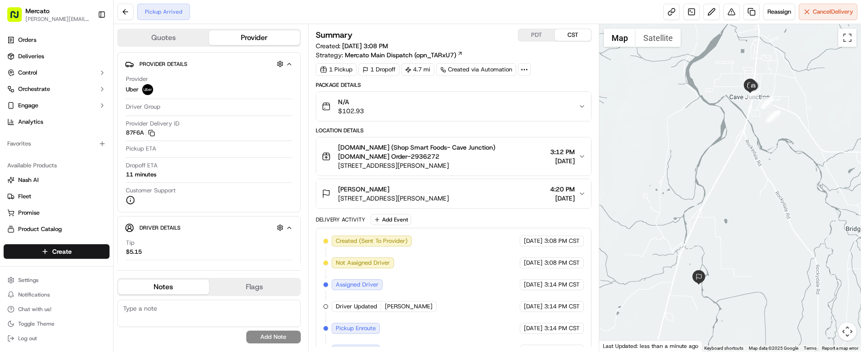
drag, startPoint x: 763, startPoint y: 227, endPoint x: 745, endPoint y: 280, distance: 55.2
click at [745, 279] on div at bounding box center [731, 187] width 262 height 327
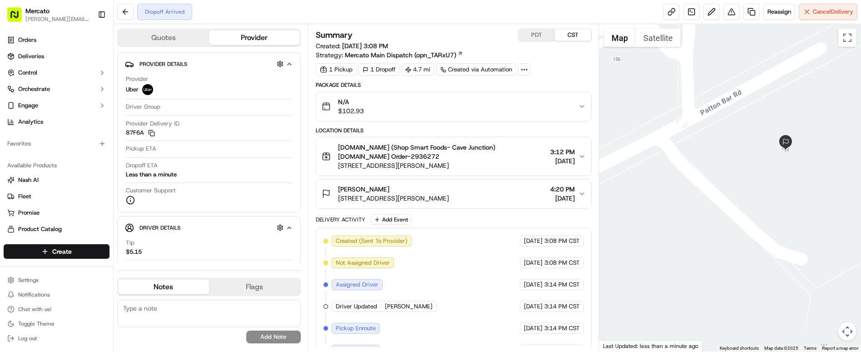
drag, startPoint x: 685, startPoint y: 216, endPoint x: 803, endPoint y: 223, distance: 117.9
click at [803, 223] on div at bounding box center [731, 187] width 262 height 327
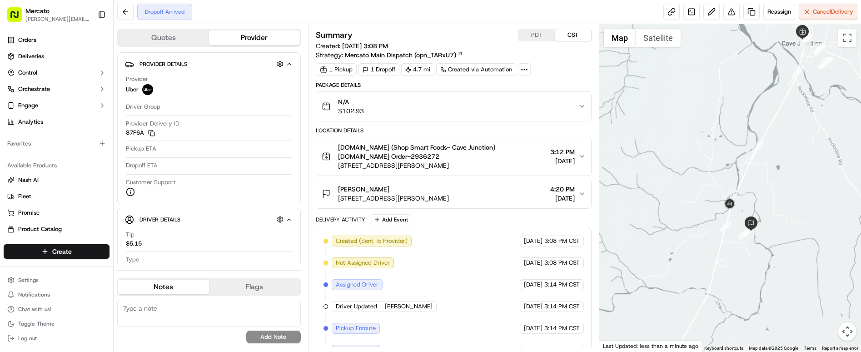
drag, startPoint x: 799, startPoint y: 301, endPoint x: 752, endPoint y: 269, distance: 56.9
click at [752, 269] on div at bounding box center [731, 187] width 262 height 327
click at [564, 100] on img "button" at bounding box center [568, 106] width 13 height 13
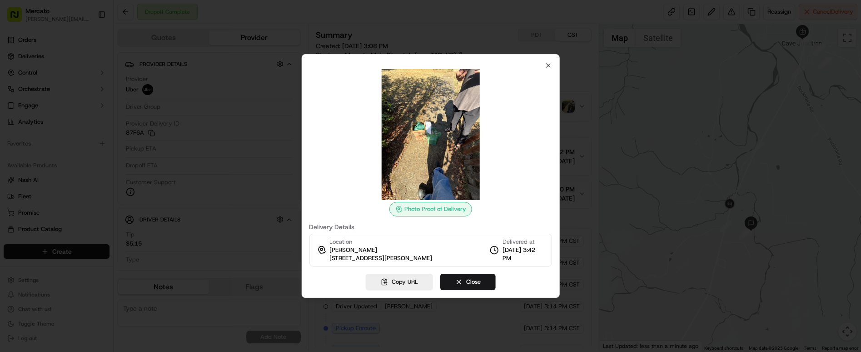
click at [442, 57] on div at bounding box center [430, 176] width 861 height 352
